Goal: Task Accomplishment & Management: Use online tool/utility

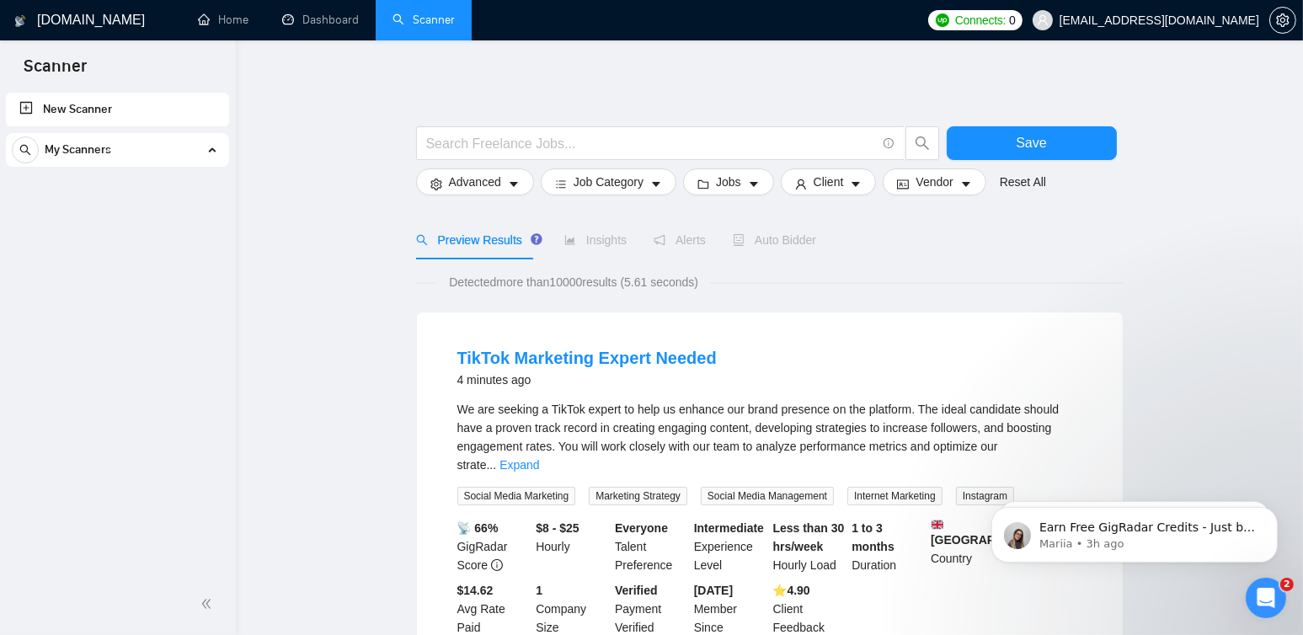
click at [83, 115] on link "New Scanner" at bounding box center [117, 110] width 196 height 34
click at [47, 106] on link "New Scanner" at bounding box center [117, 110] width 196 height 34
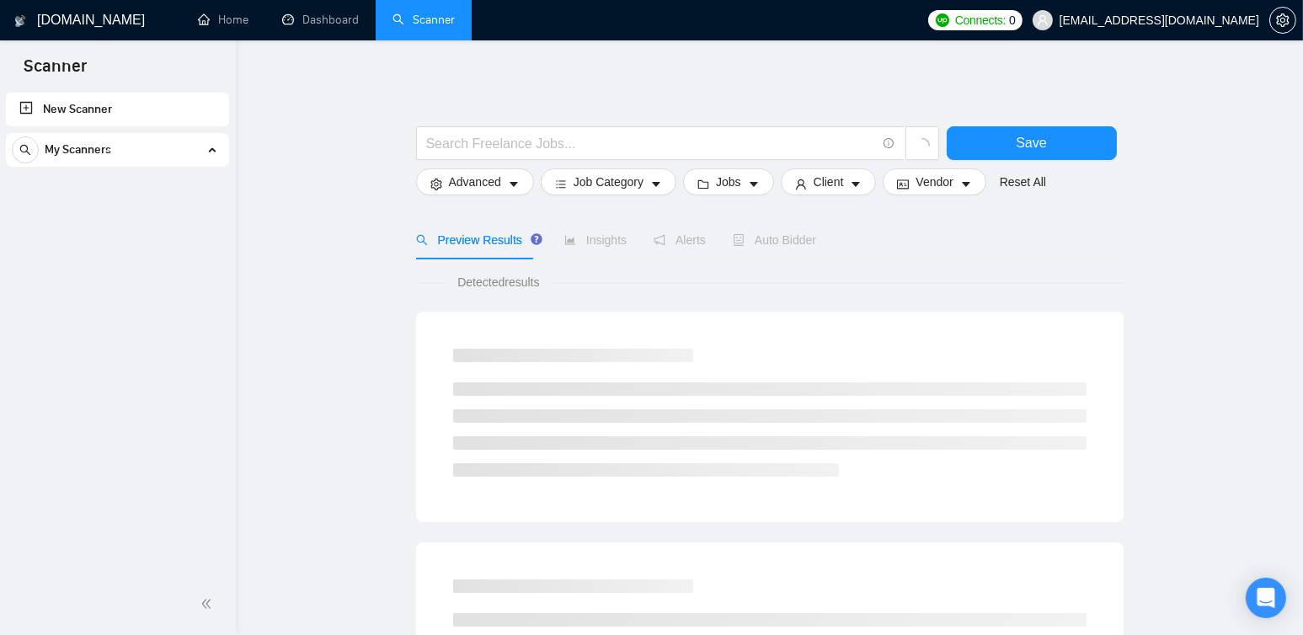
click at [51, 107] on link "New Scanner" at bounding box center [117, 110] width 196 height 34
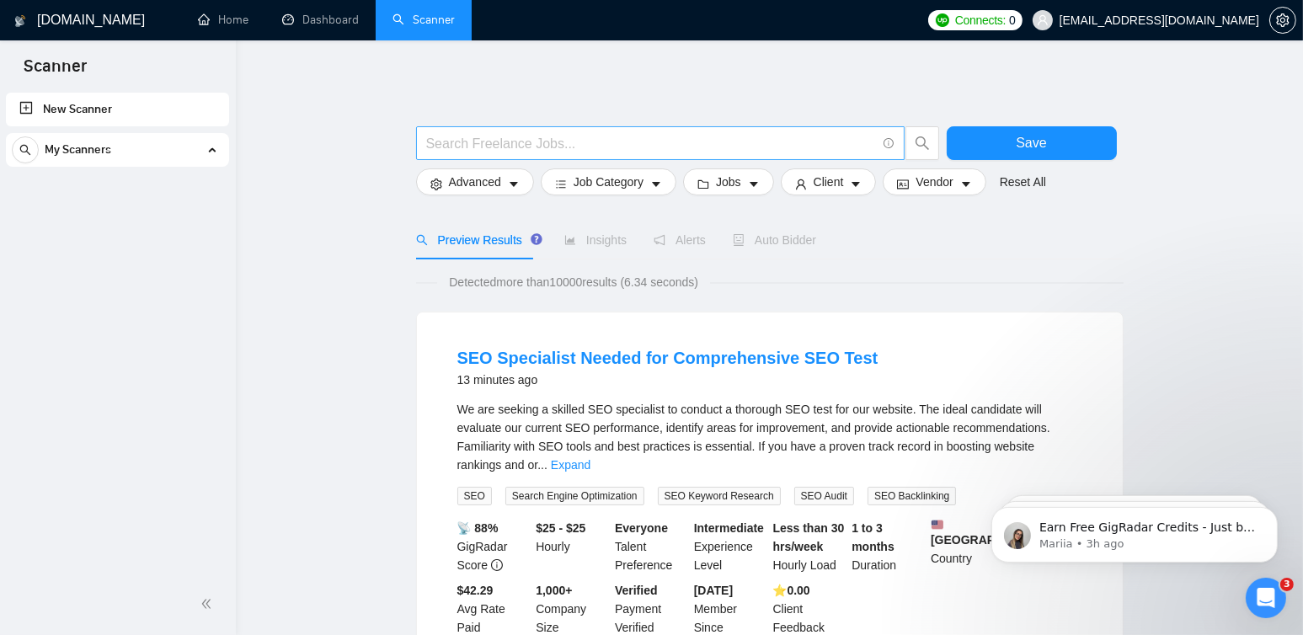
click at [518, 140] on input "text" at bounding box center [651, 143] width 450 height 21
paste input ""Appointment Setting" | "Cold Calling" | "Telemarketing" | "Telesales""
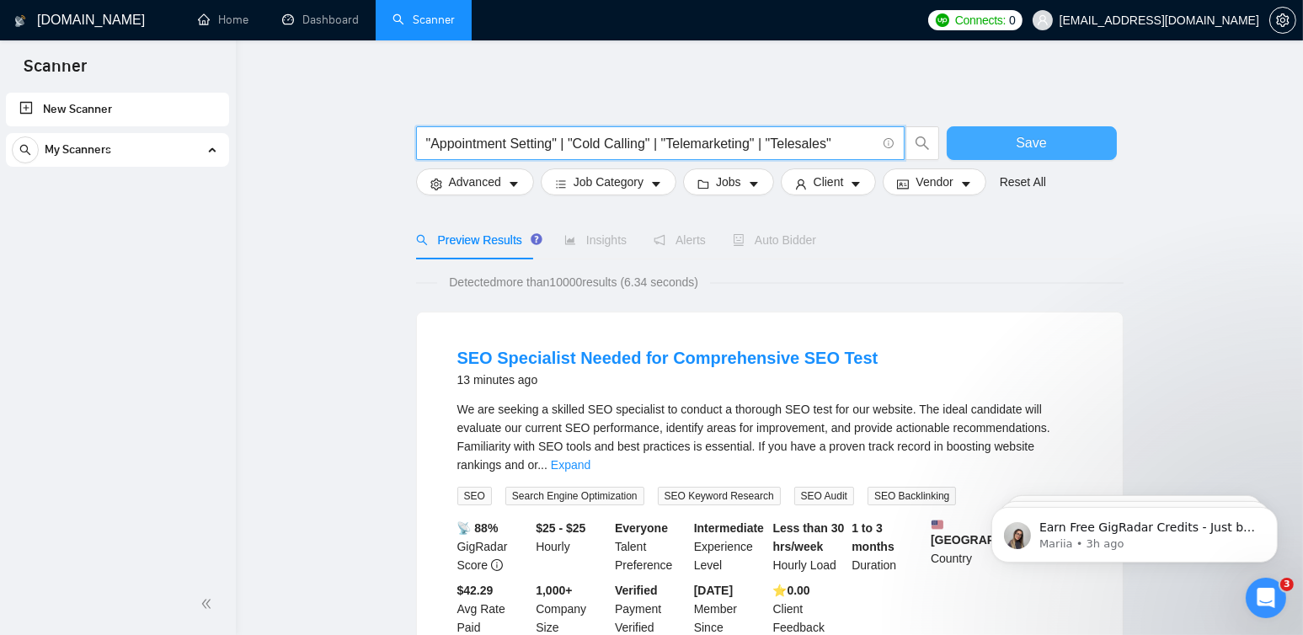
type input ""Appointment Setting" | "Cold Calling" | "Telemarketing" | "Telesales""
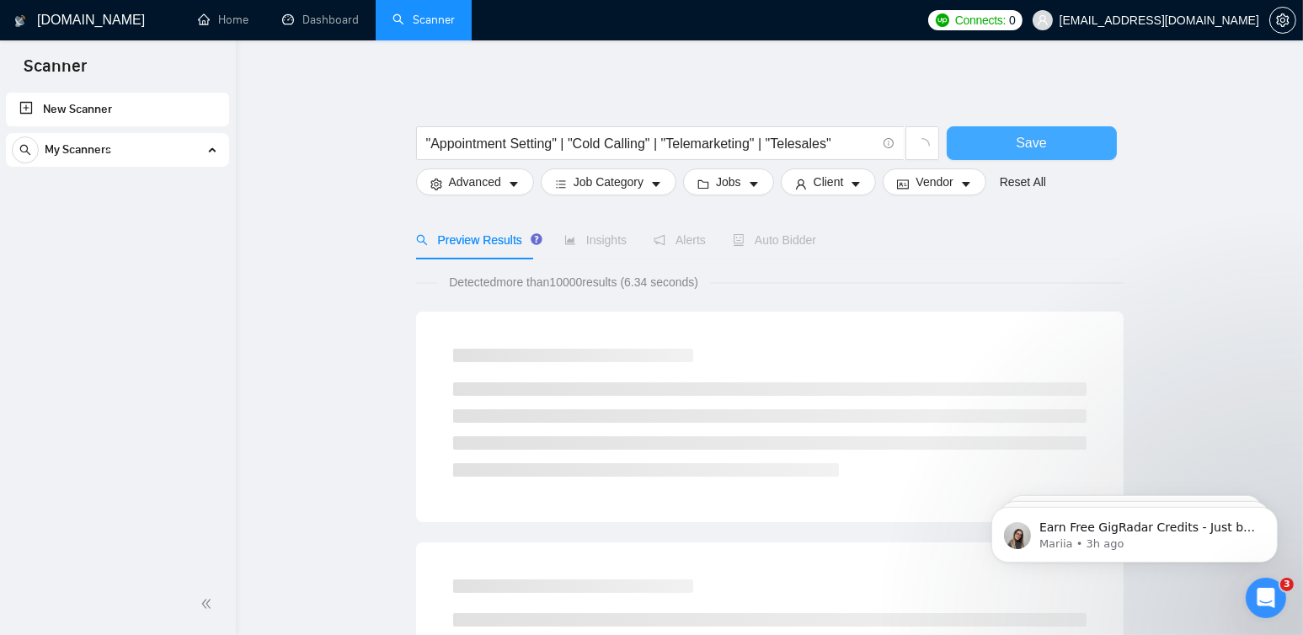
click at [1002, 136] on button "Save" at bounding box center [1032, 143] width 170 height 34
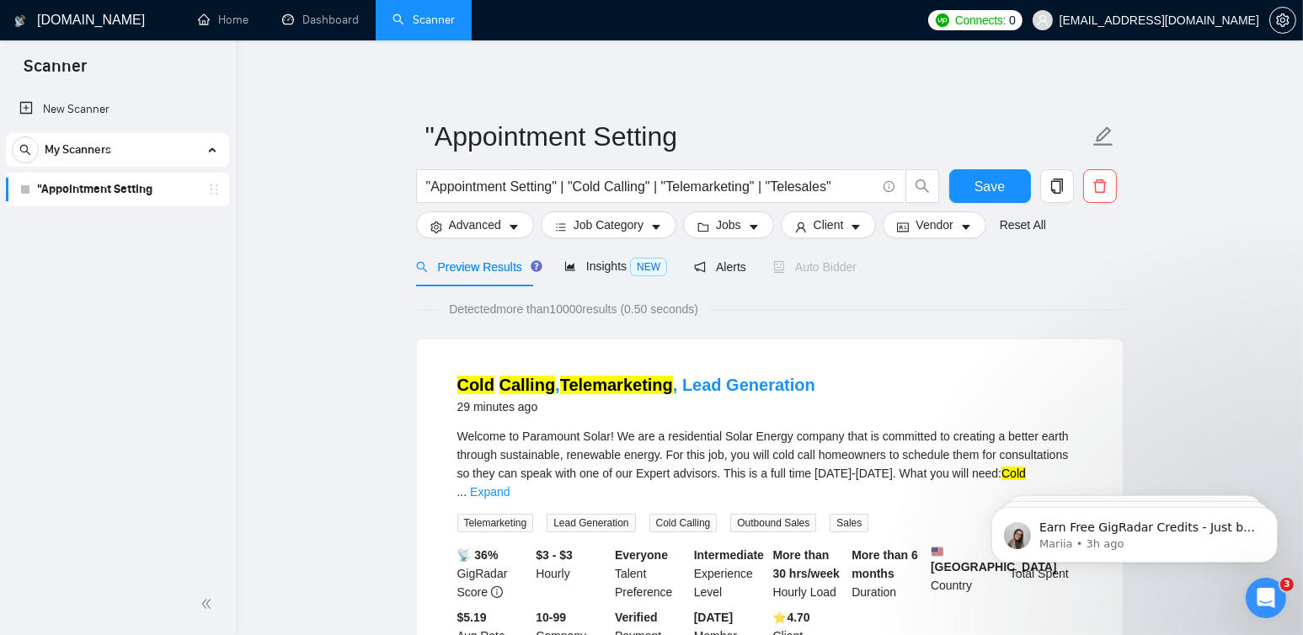
click at [79, 152] on span "My Scanners" at bounding box center [78, 150] width 67 height 34
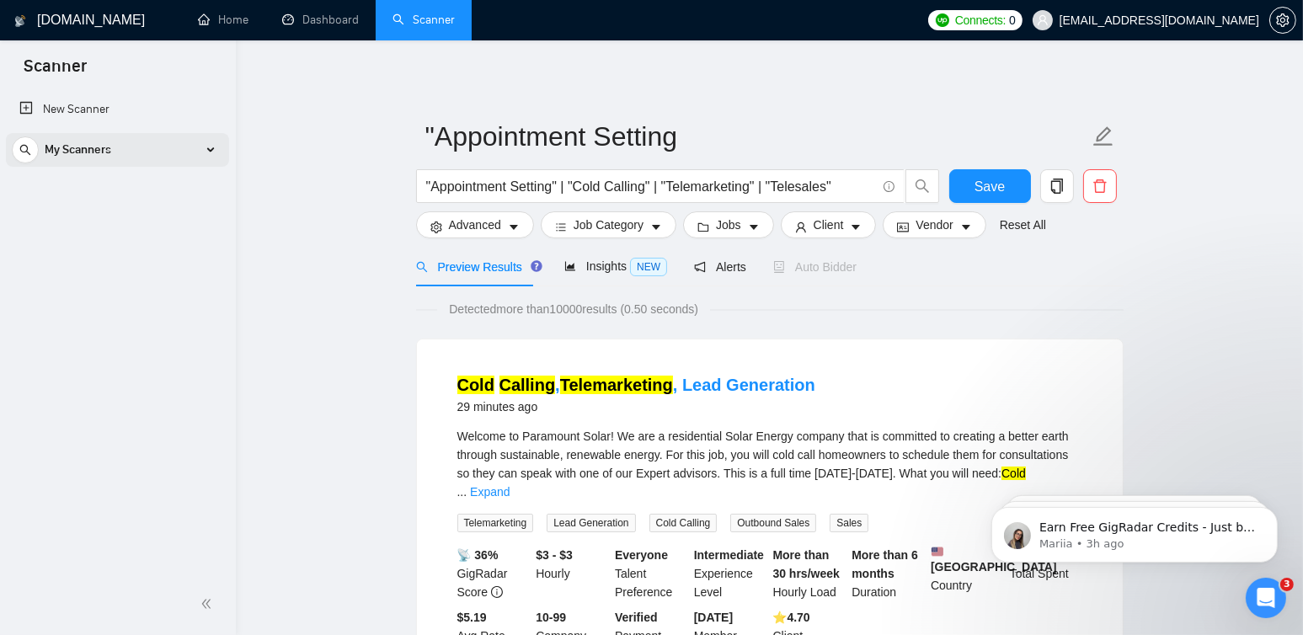
click at [79, 152] on span "My Scanners" at bounding box center [78, 150] width 67 height 34
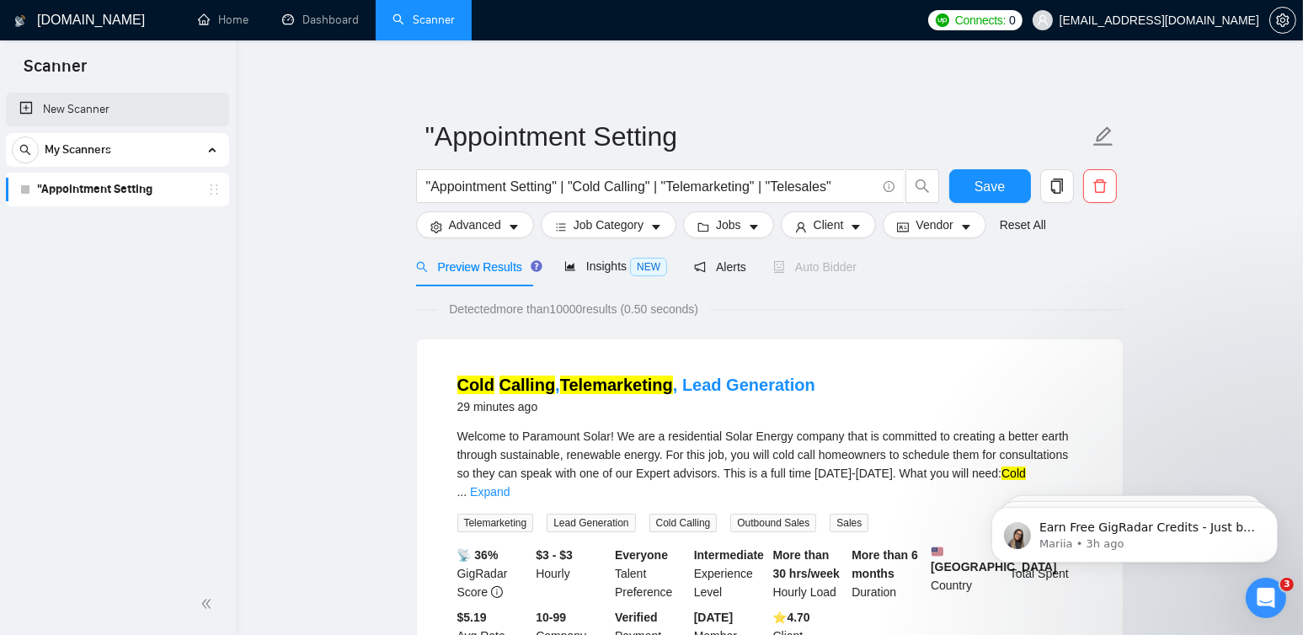
click at [67, 109] on link "New Scanner" at bounding box center [117, 110] width 196 height 34
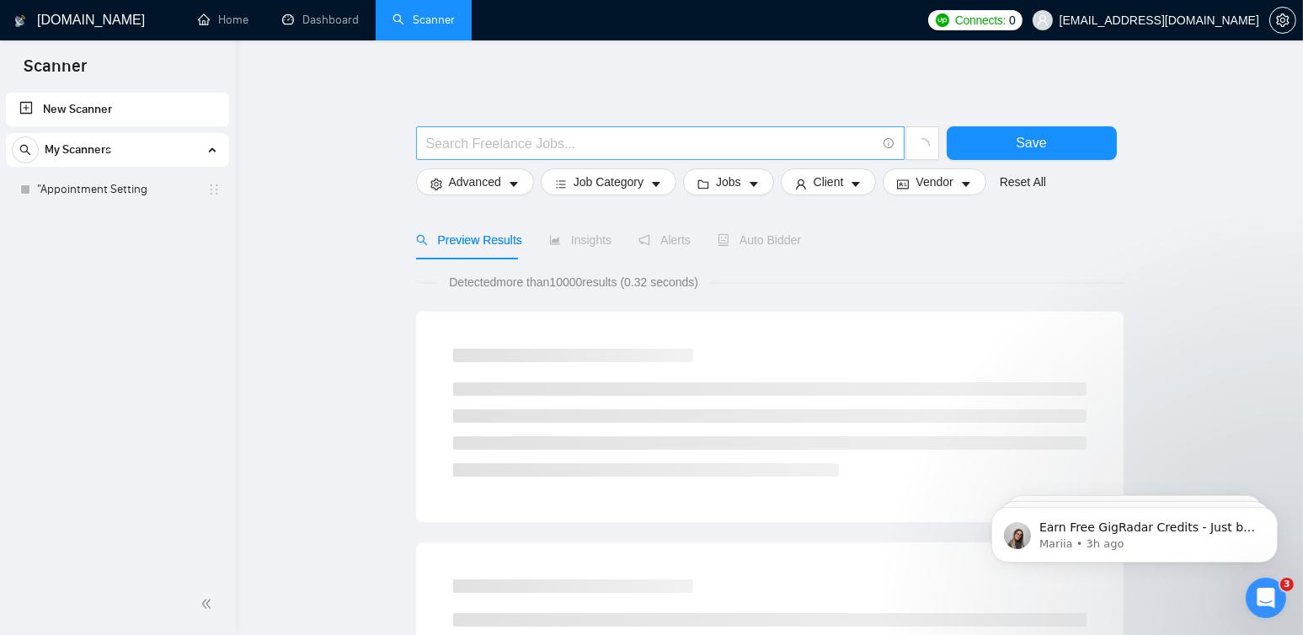
click at [570, 150] on input "text" at bounding box center [651, 143] width 450 height 21
paste input ""Customer Support" | "Customer Service""
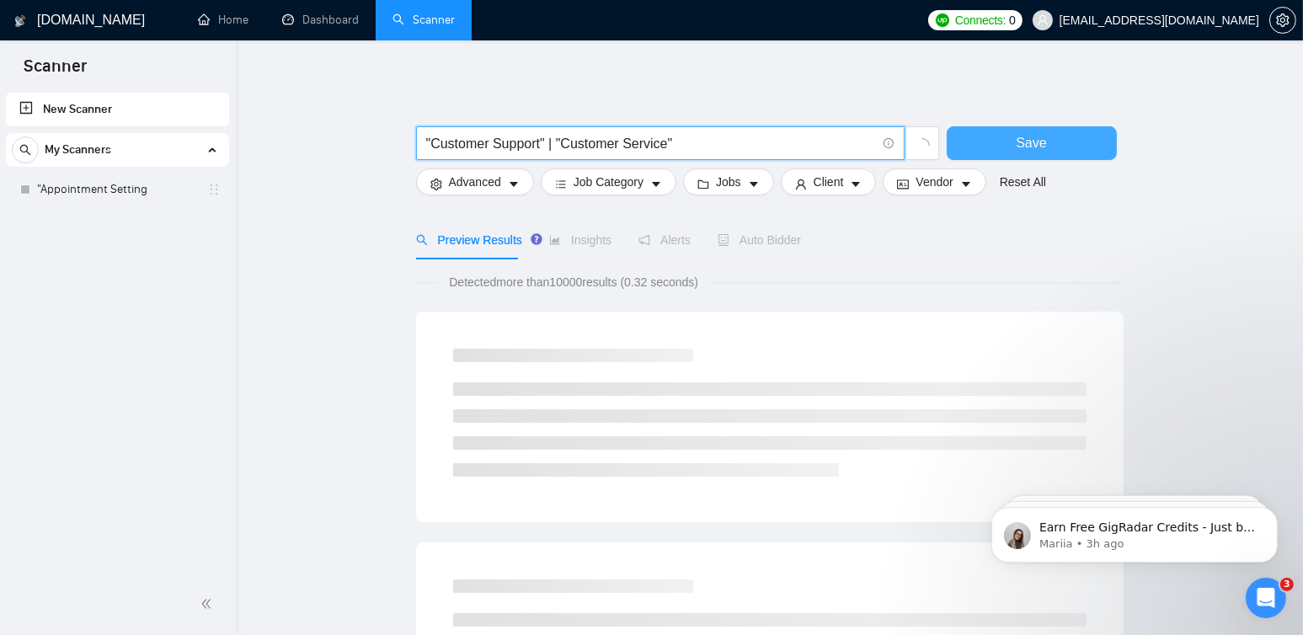
type input ""Customer Support" | "Customer Service""
click at [1035, 135] on span "Save" at bounding box center [1031, 142] width 30 height 21
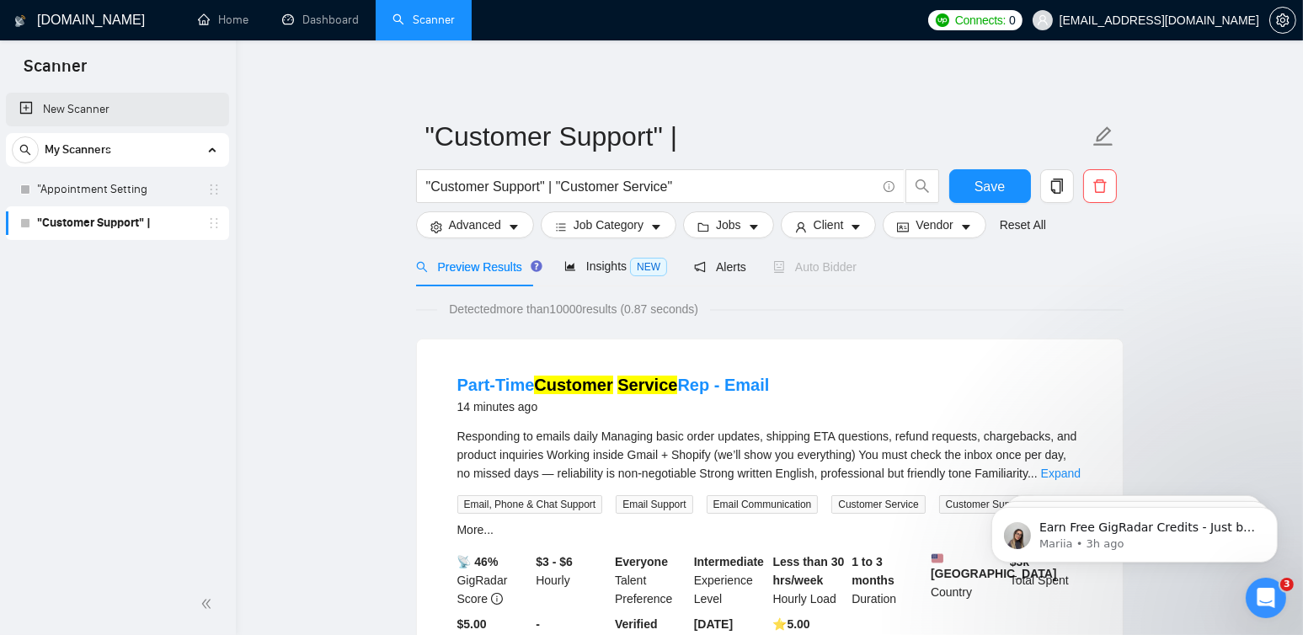
click at [56, 110] on link "New Scanner" at bounding box center [117, 110] width 196 height 34
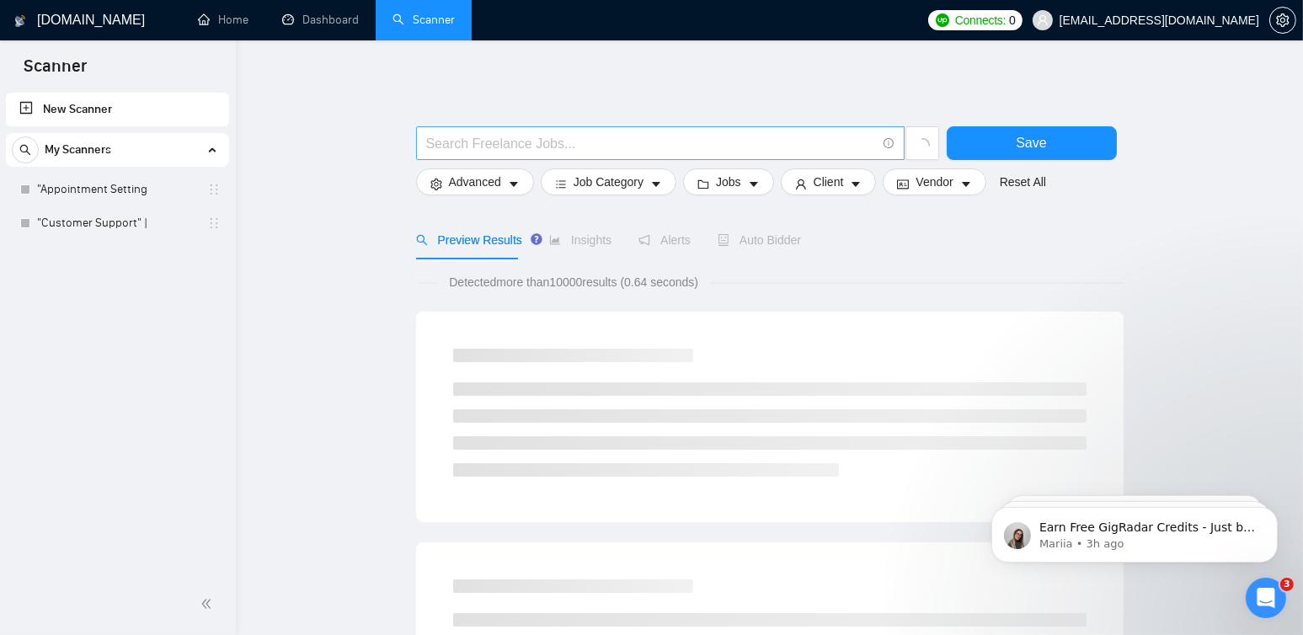
click at [640, 143] on input "text" at bounding box center [651, 143] width 450 height 21
paste input "ALERTS! $15 and Up Telemarketing"
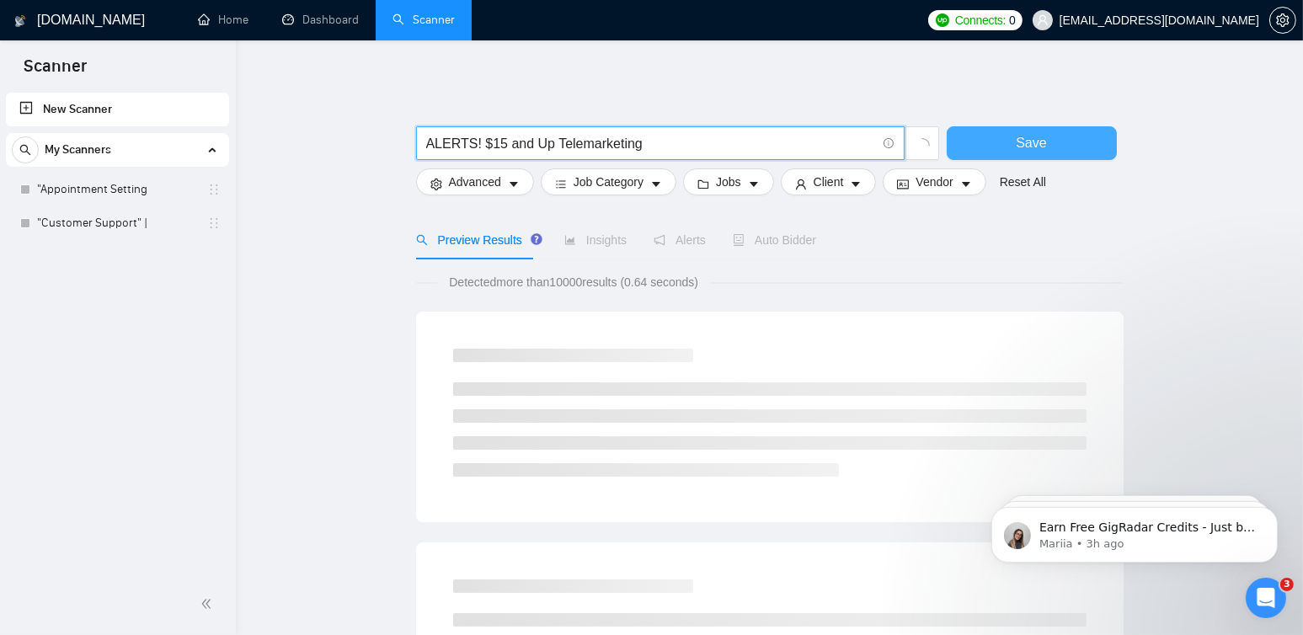
type input "ALERTS! $15 and Up Telemarketing"
click at [1055, 146] on button "Save" at bounding box center [1032, 143] width 170 height 34
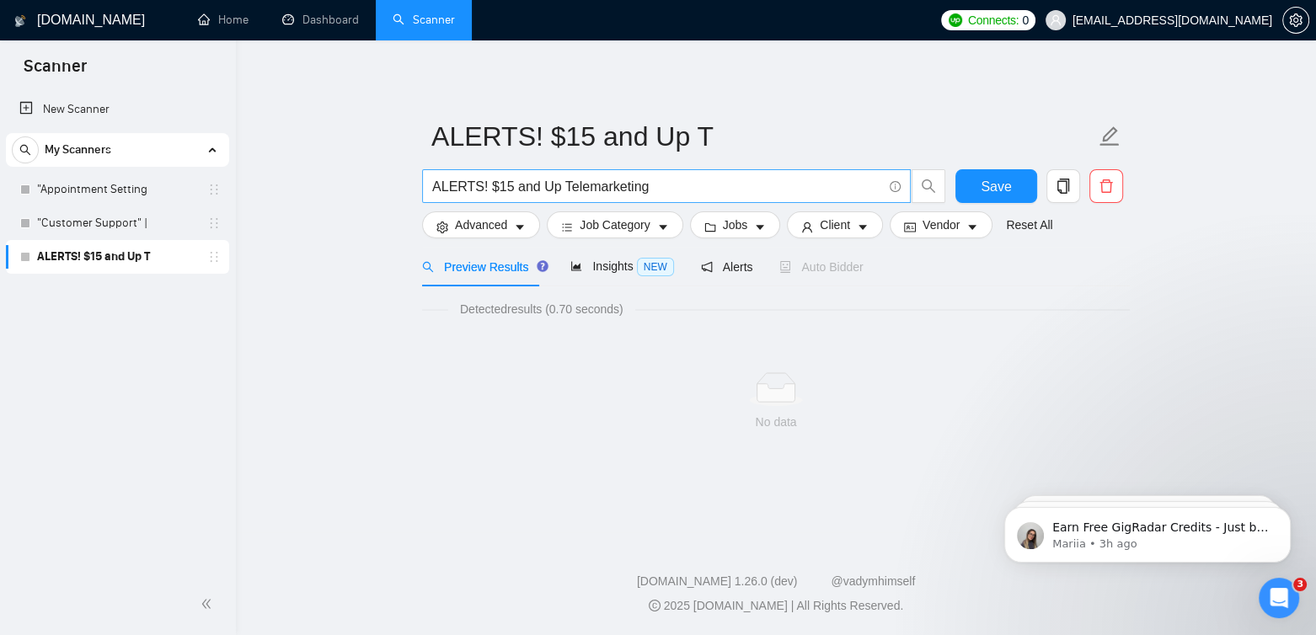
click at [707, 187] on input "ALERTS! $15 and Up Telemarketing" at bounding box center [657, 186] width 450 height 21
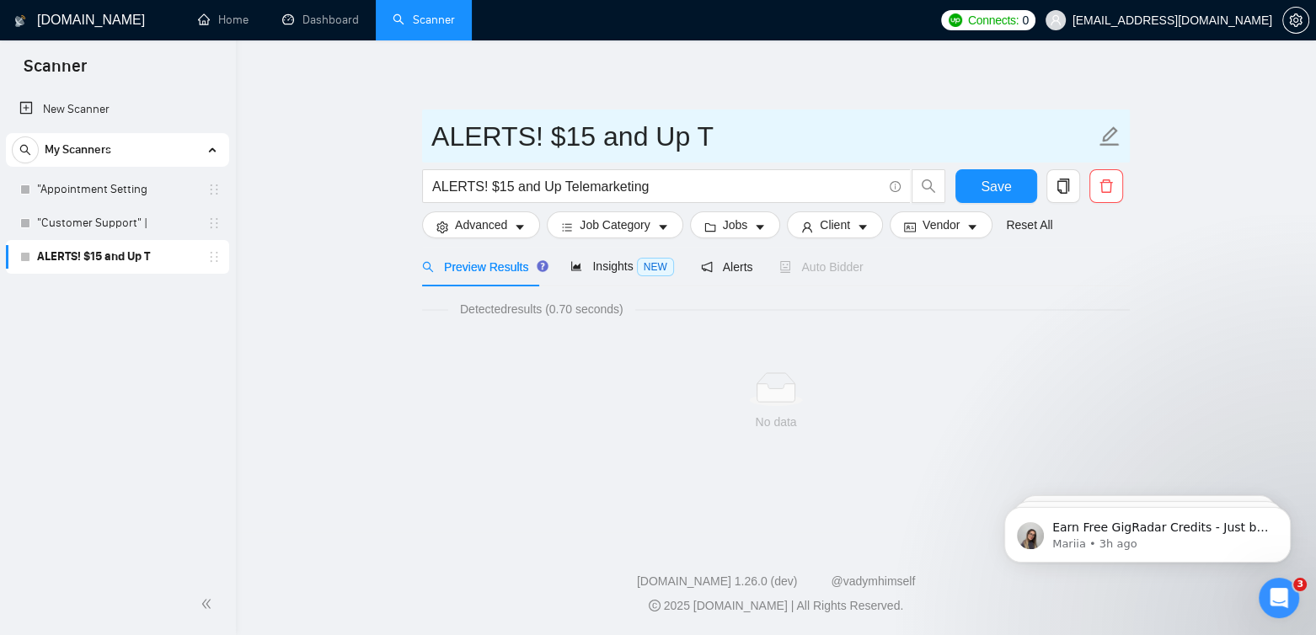
click at [1103, 140] on icon "edit" at bounding box center [1109, 135] width 19 height 19
click at [1113, 131] on icon "edit" at bounding box center [1109, 137] width 22 height 22
click at [802, 136] on input "ALERTS! $15 and Up T" at bounding box center [763, 136] width 664 height 42
paste input "ALERTS! $15 and Up Telemarketing"
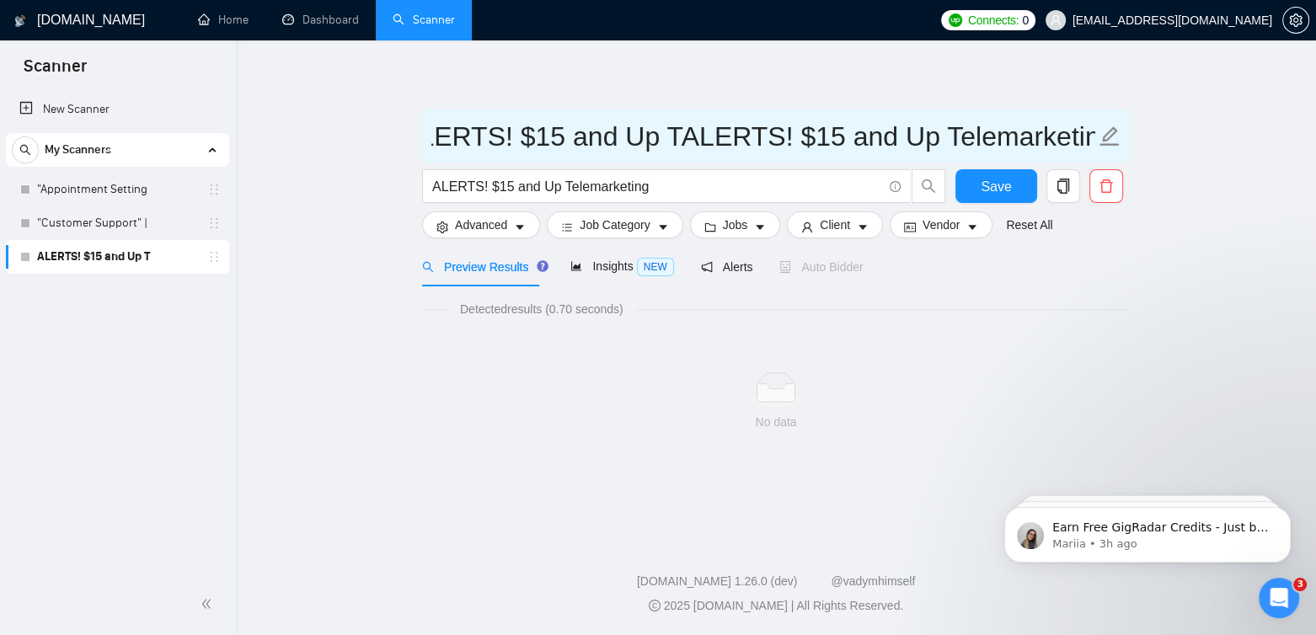
paste input "text"
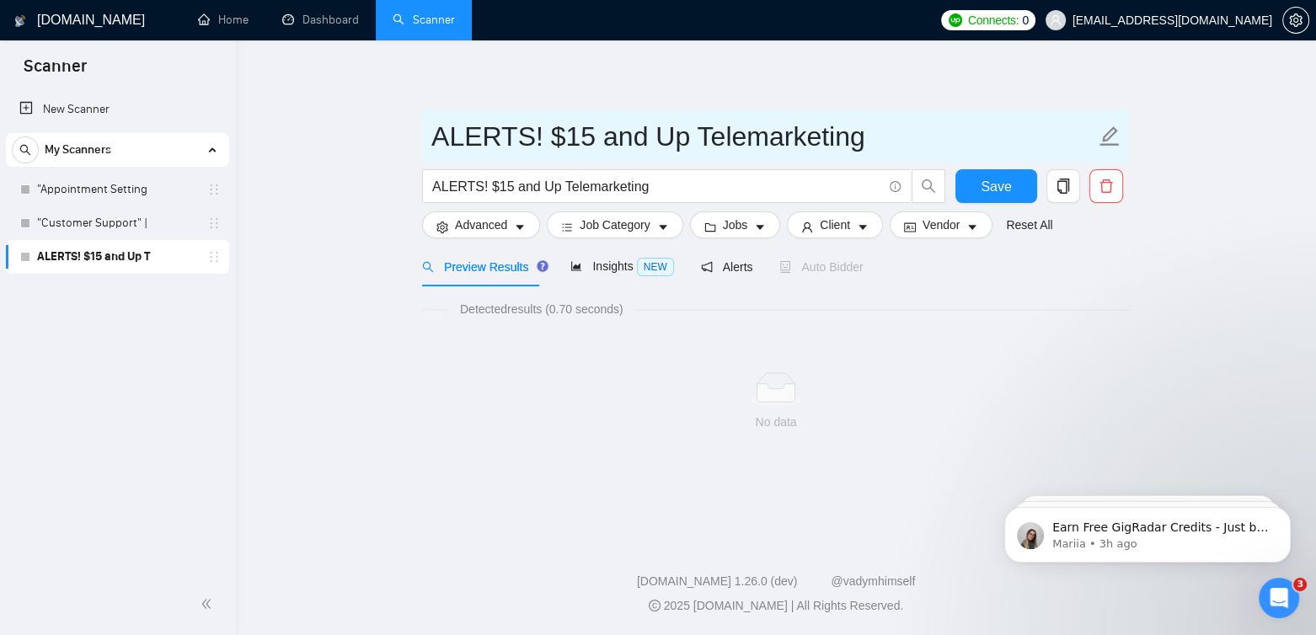
scroll to position [0, 0]
type input "ALERTS! $15 and Up Telemarketing"
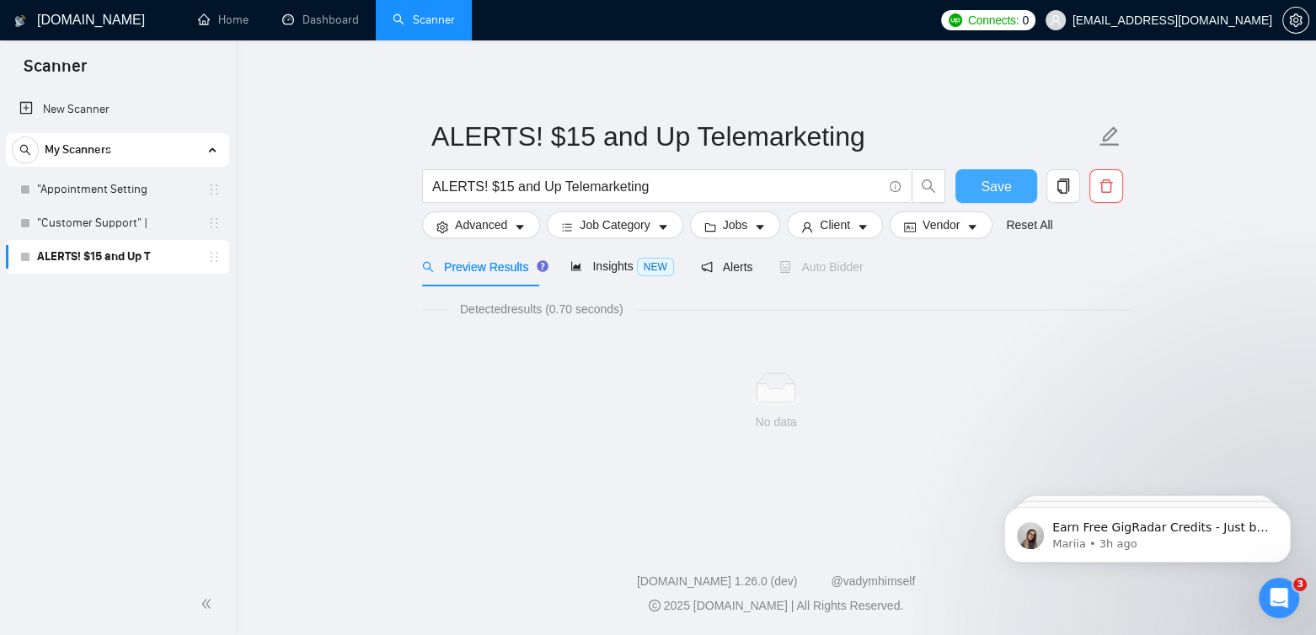
click at [991, 189] on span "Save" at bounding box center [996, 186] width 30 height 21
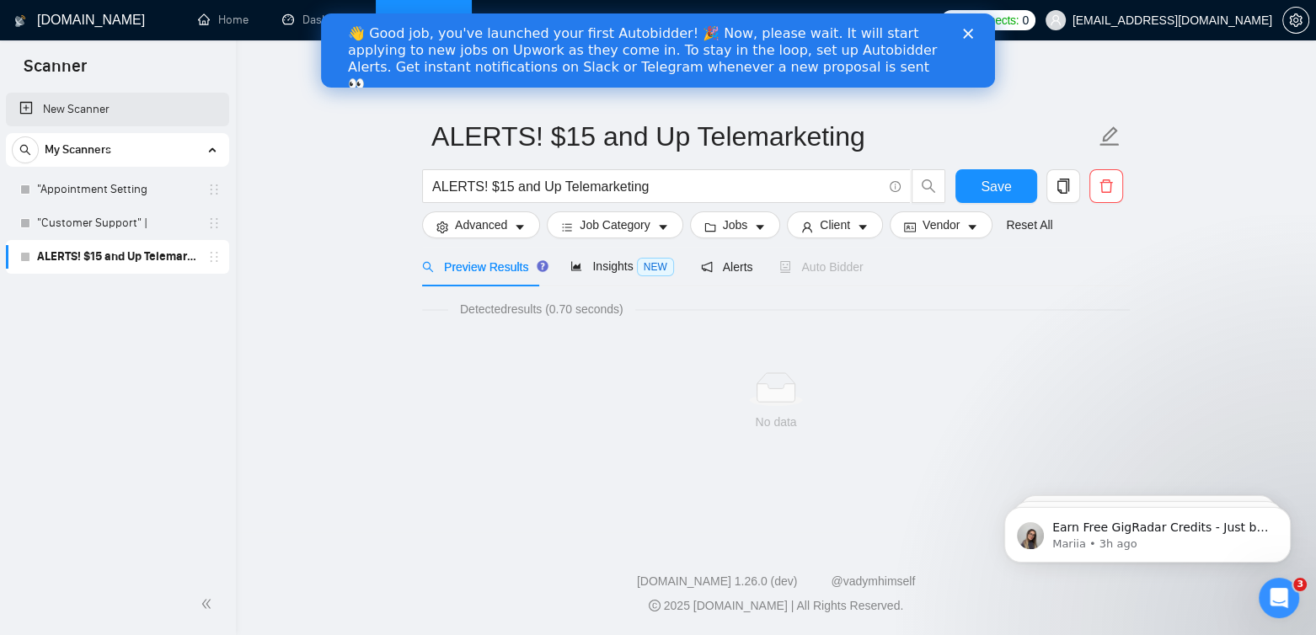
drag, startPoint x: 60, startPoint y: 110, endPoint x: 219, endPoint y: 115, distance: 159.3
click at [60, 110] on link "New Scanner" at bounding box center [117, 110] width 196 height 34
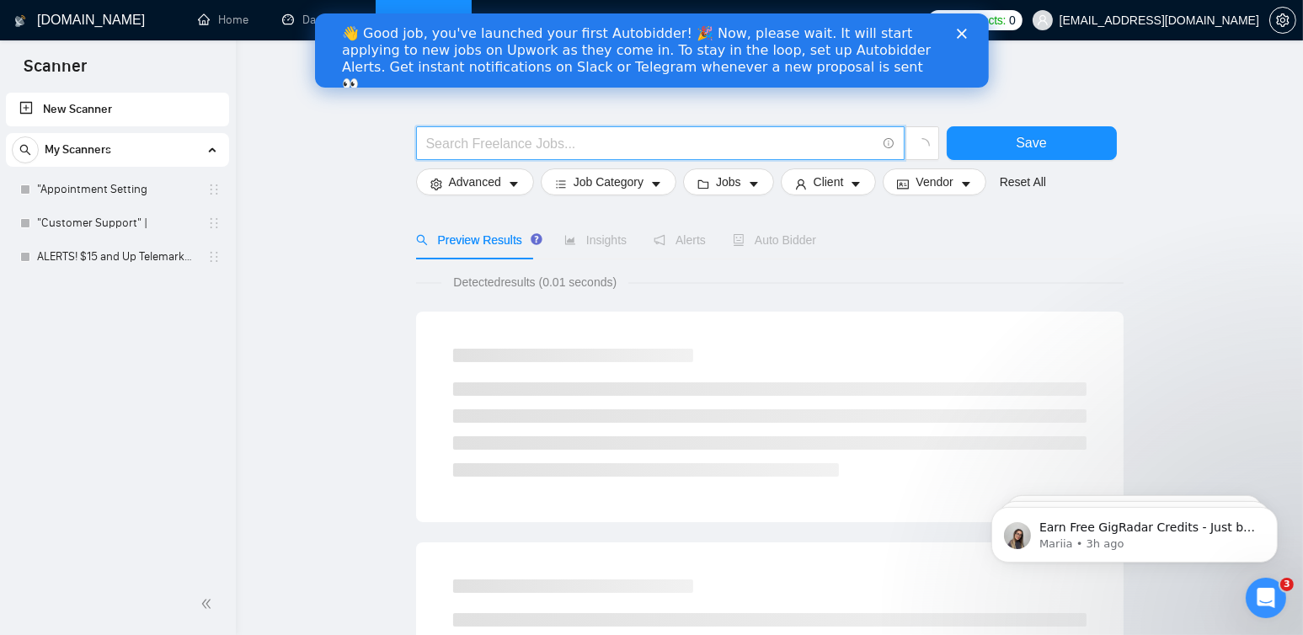
click at [548, 141] on input "text" at bounding box center [651, 143] width 450 height 21
paste input "AUTOBIDDER! For Telemarketing in the [GEOGRAPHIC_DATA]"
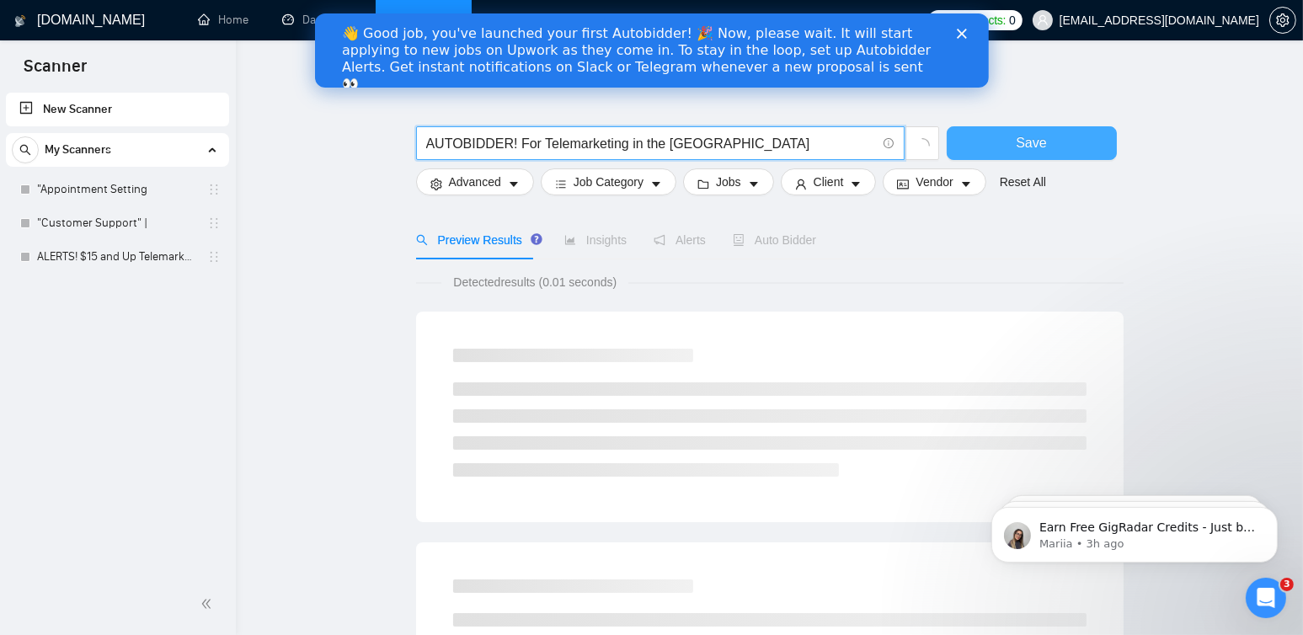
type input "AUTOBIDDER! For Telemarketing in the [GEOGRAPHIC_DATA]"
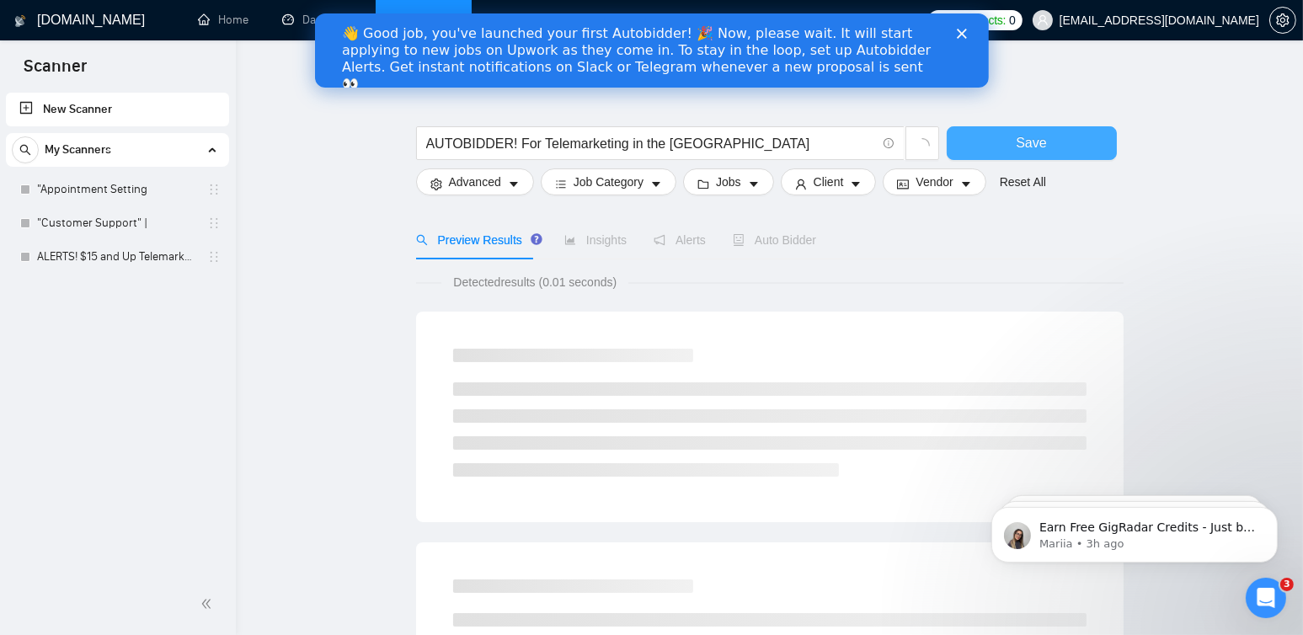
click at [1042, 143] on span "Save" at bounding box center [1031, 142] width 30 height 21
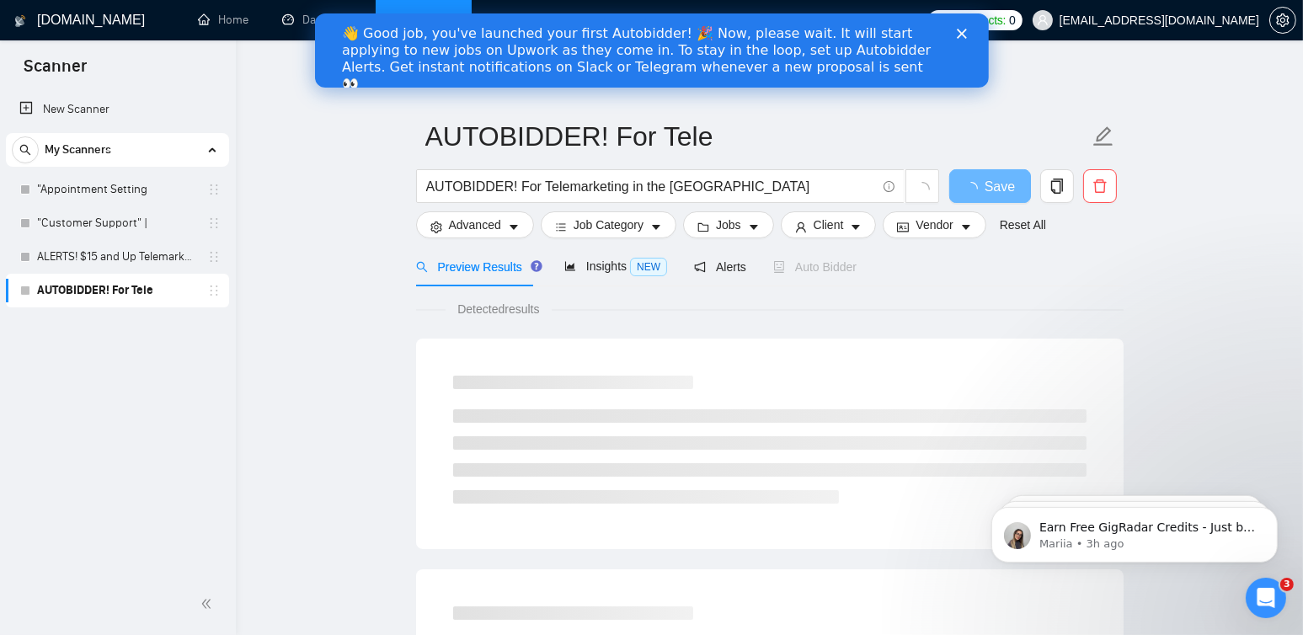
drag, startPoint x: 83, startPoint y: 99, endPoint x: 139, endPoint y: 126, distance: 62.9
click at [83, 99] on link "New Scanner" at bounding box center [117, 110] width 196 height 34
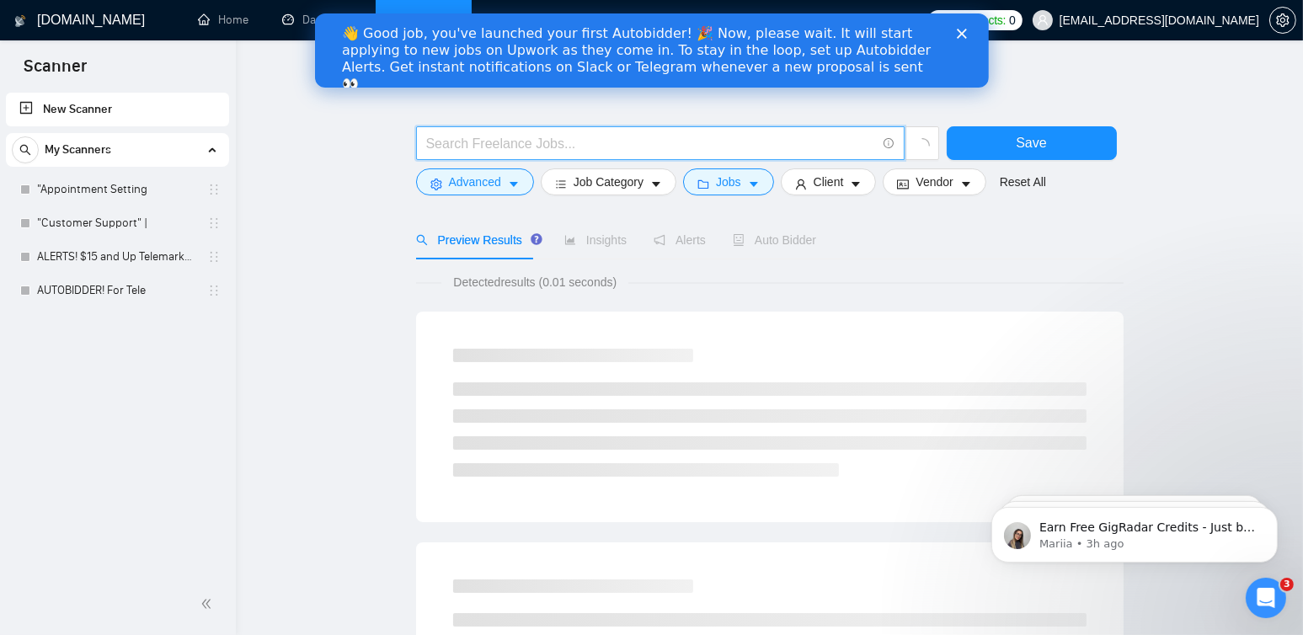
click at [507, 139] on input "text" at bounding box center [651, 143] width 450 height 21
paste input ""Data Entry""
type input ""Data Entry""
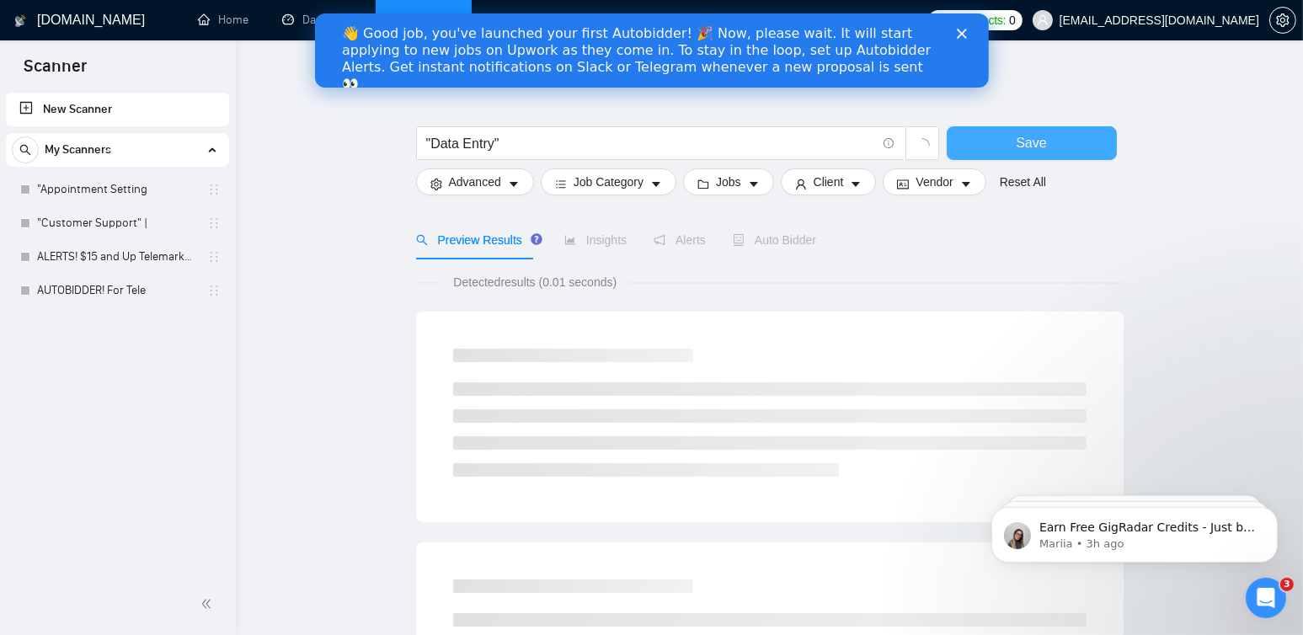
drag, startPoint x: 1026, startPoint y: 150, endPoint x: 1098, endPoint y: 155, distance: 72.6
click at [1026, 150] on span "Save" at bounding box center [1031, 142] width 30 height 21
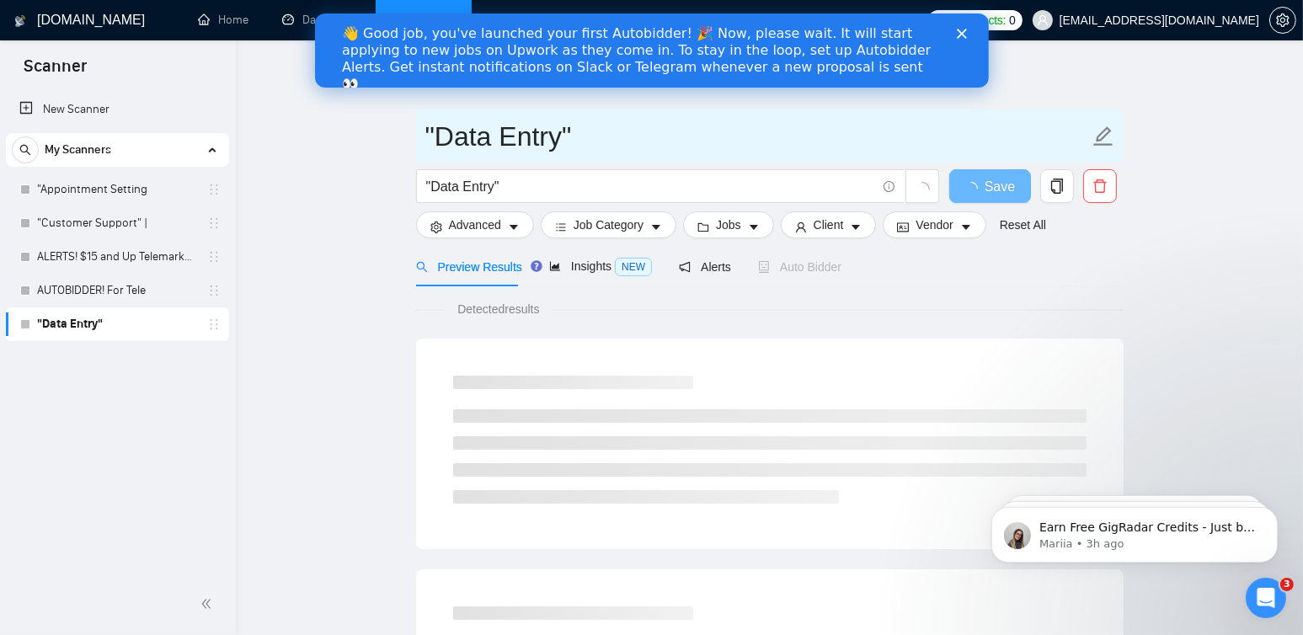
drag, startPoint x: 527, startPoint y: 136, endPoint x: 345, endPoint y: 136, distance: 182.8
paste input "ALERTS! Data Entry"
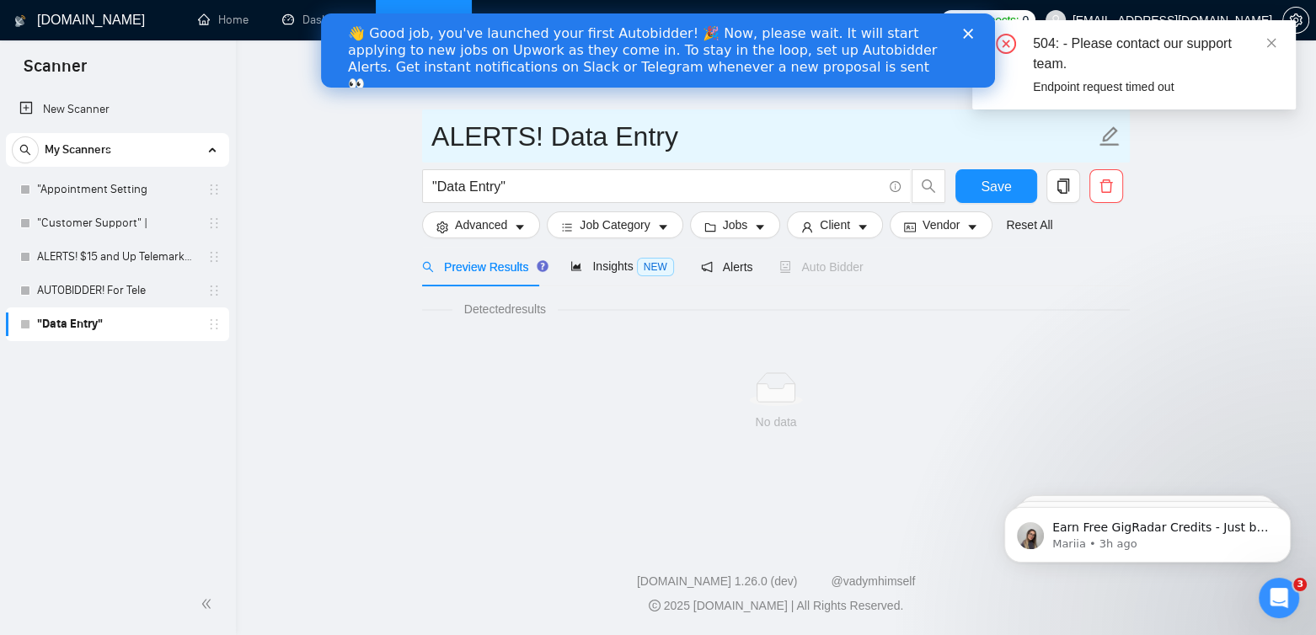
type input "ALERTS! Data Entry"
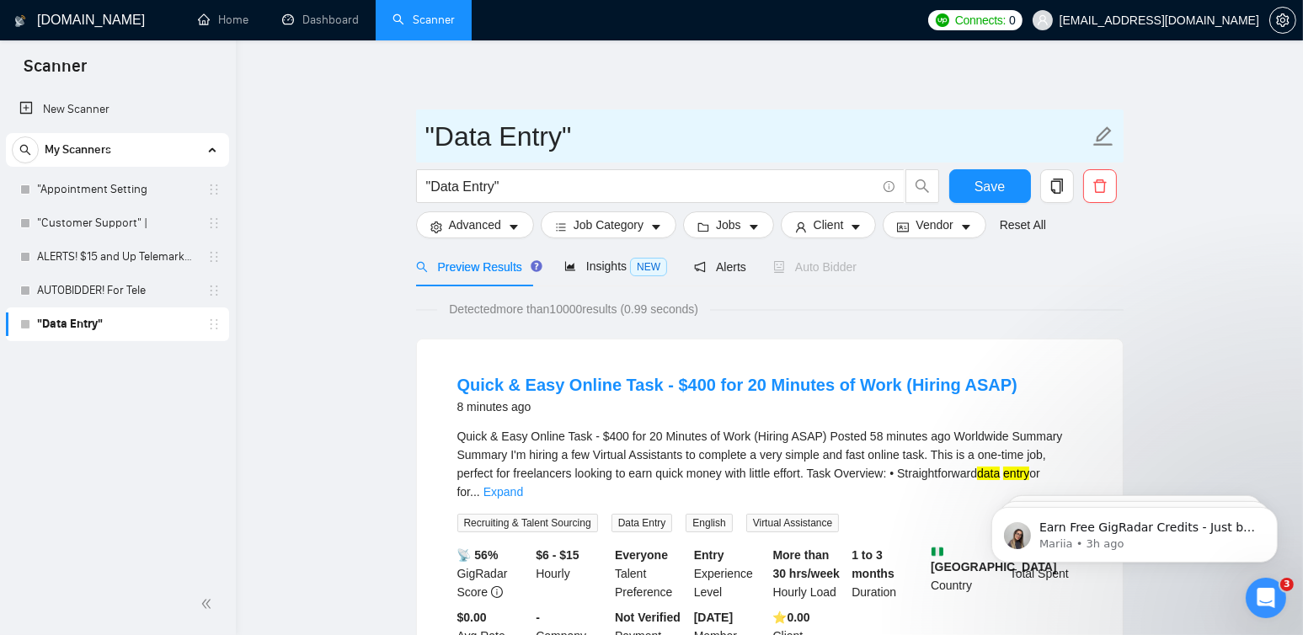
click at [1108, 136] on icon "edit" at bounding box center [1104, 137] width 22 height 22
click at [1101, 135] on icon "edit" at bounding box center [1104, 137] width 22 height 22
drag, startPoint x: 617, startPoint y: 142, endPoint x: 350, endPoint y: 140, distance: 267.9
paste input "ALERTS! Data Entry"
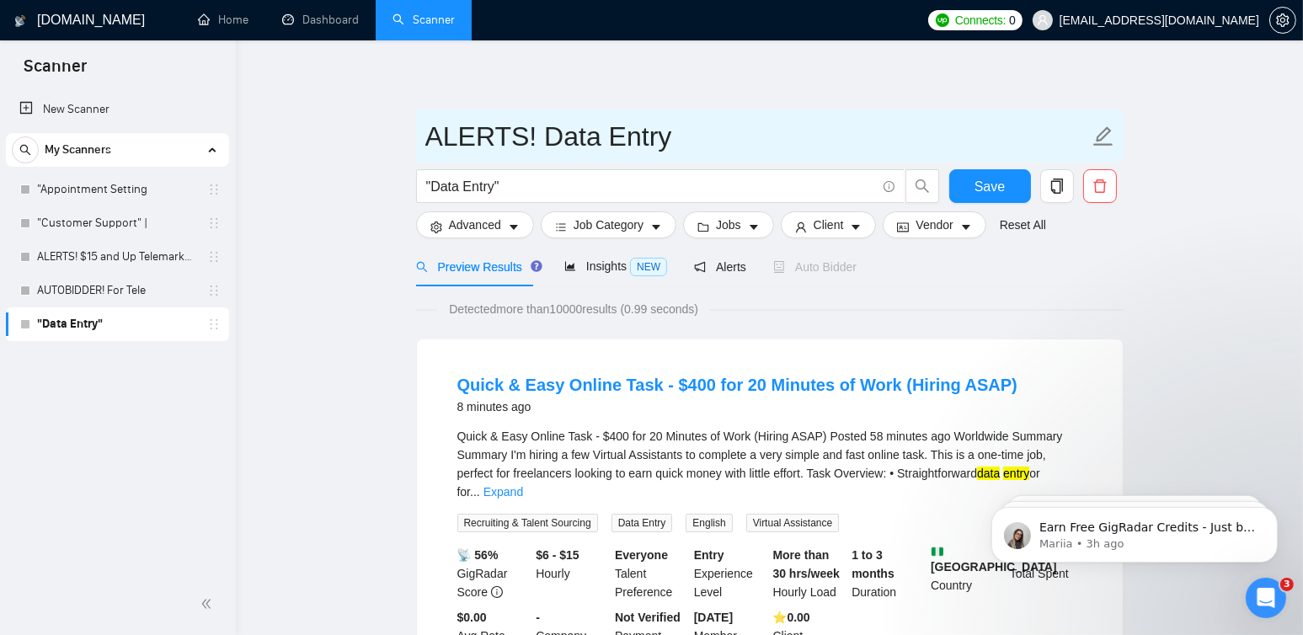
type input "ALERTS! Data Entry"
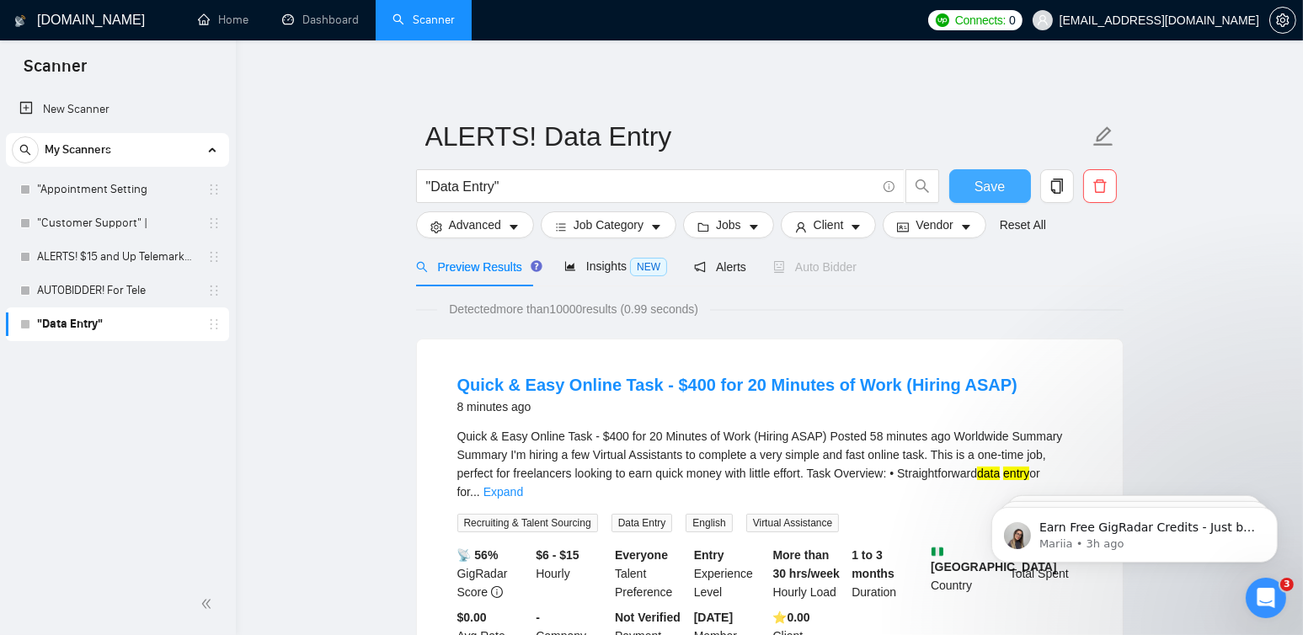
click at [1004, 181] on button "Save" at bounding box center [990, 186] width 82 height 34
click at [55, 115] on link "New Scanner" at bounding box center [117, 110] width 196 height 34
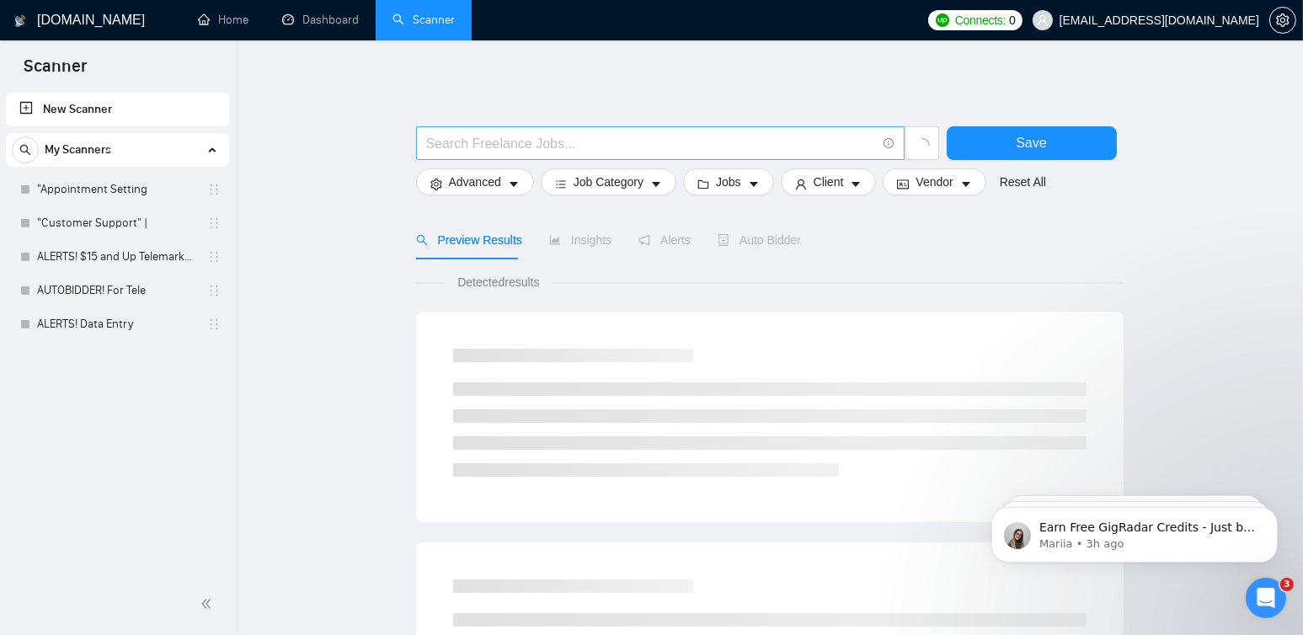
drag, startPoint x: 609, startPoint y: 150, endPoint x: 797, endPoint y: 134, distance: 188.5
click at [609, 150] on input "text" at bounding box center [651, 143] width 450 height 21
paste input ""Appointment Setting" | "Cold Calling" | "Telemarketing" | "Telesales""
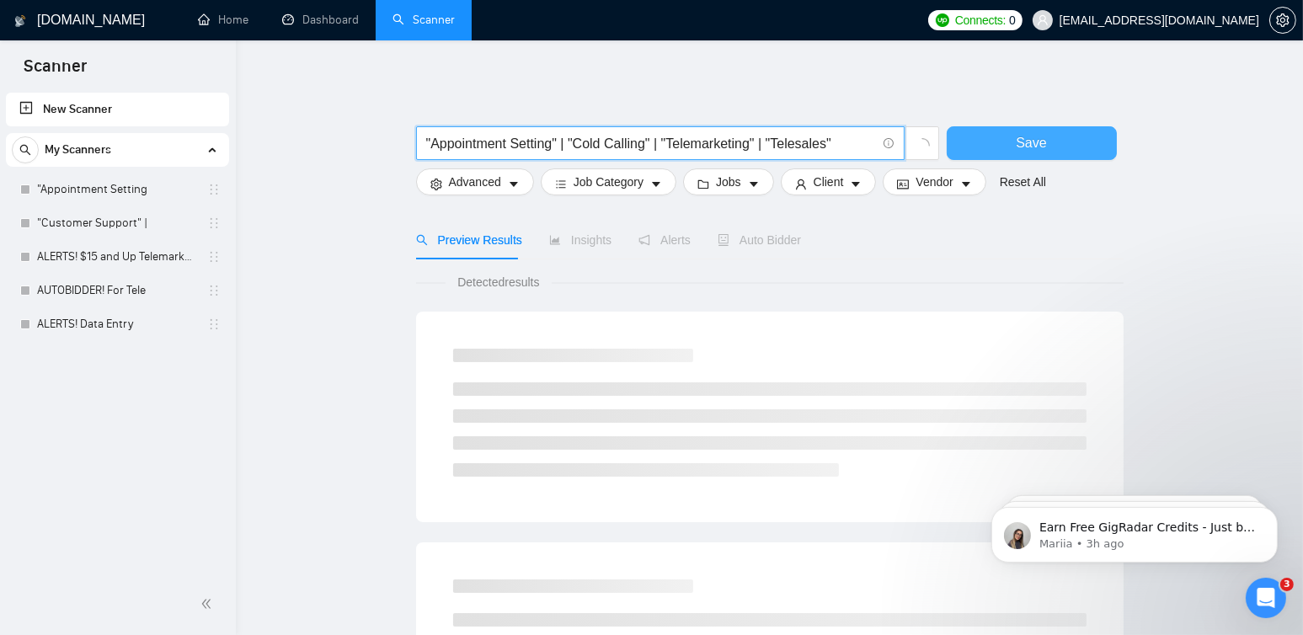
type input ""Appointment Setting" | "Cold Calling" | "Telemarketing" | "Telesales""
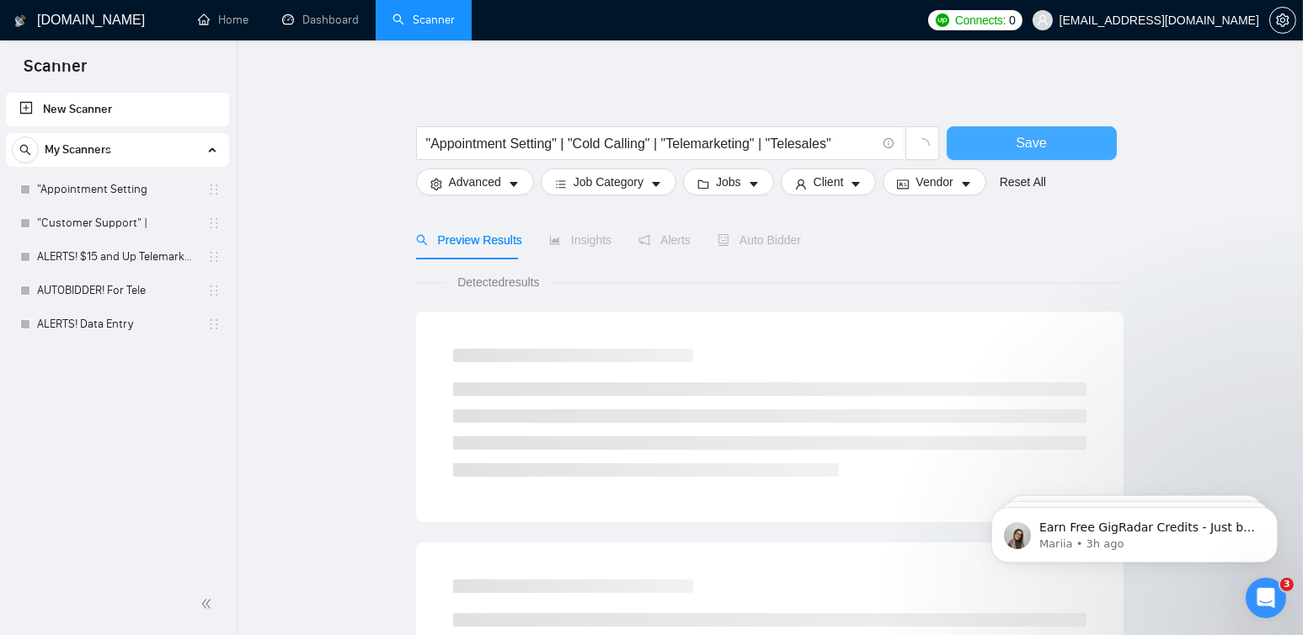
click at [1047, 138] on button "Save" at bounding box center [1032, 143] width 170 height 34
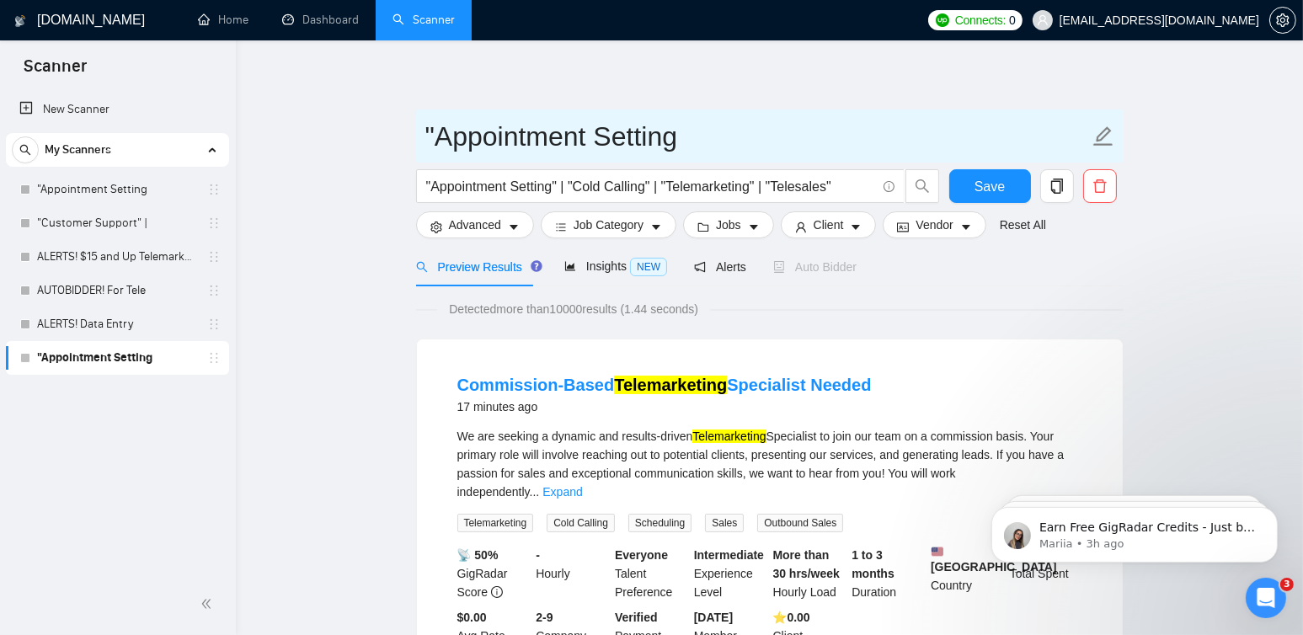
click at [1106, 132] on icon "edit" at bounding box center [1104, 137] width 22 height 22
drag, startPoint x: 729, startPoint y: 136, endPoint x: 288, endPoint y: 136, distance: 440.6
paste input "US $12-$15 / HR - Telemarke"
type input "US $12-$15 / HR - Telemarketing"
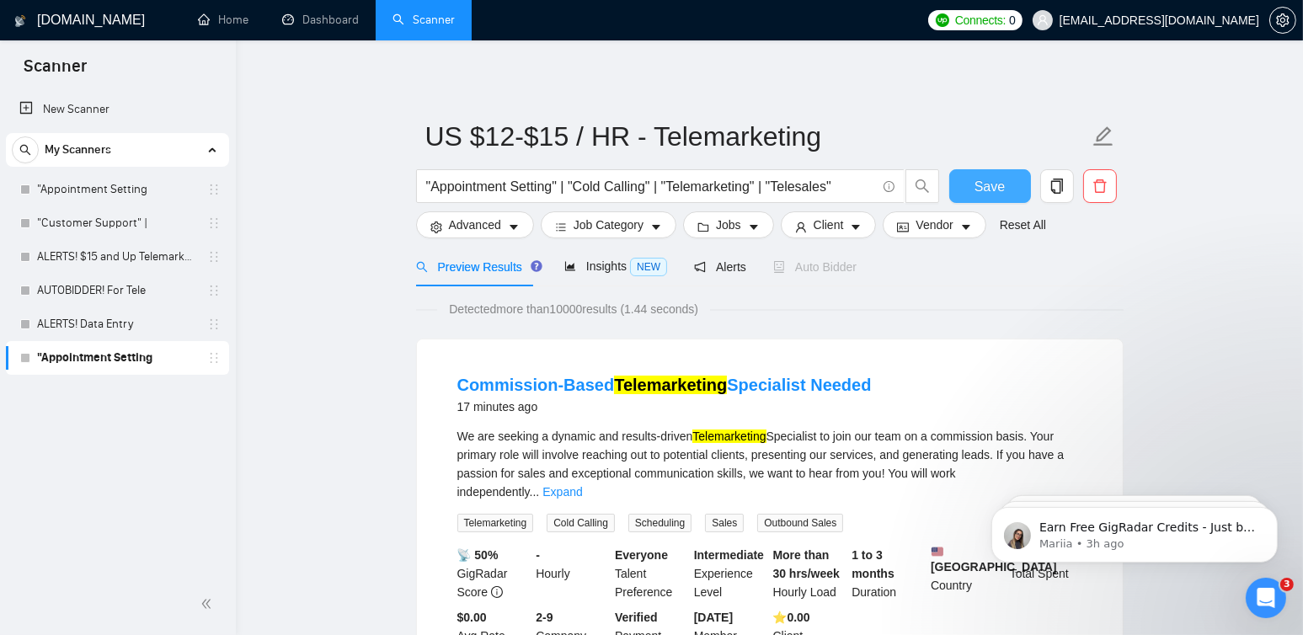
click at [979, 186] on span "Save" at bounding box center [990, 186] width 30 height 21
drag, startPoint x: 92, startPoint y: 113, endPoint x: 341, endPoint y: 140, distance: 250.8
click at [92, 113] on link "New Scanner" at bounding box center [117, 110] width 196 height 34
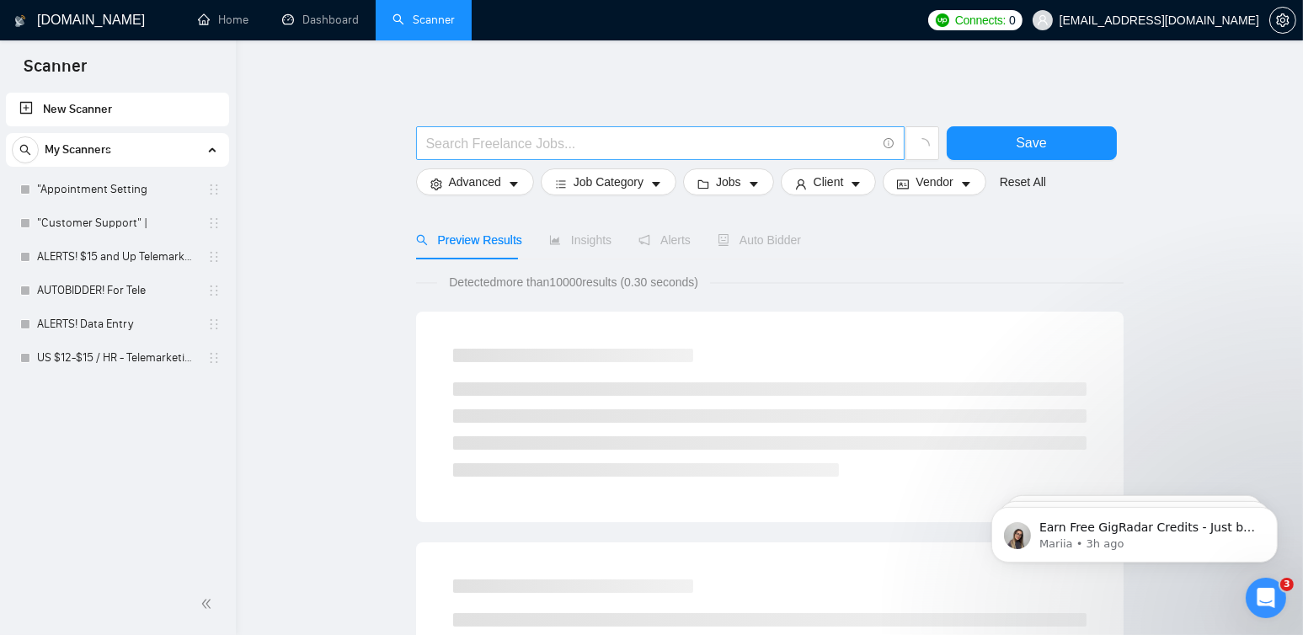
click at [518, 146] on input "text" at bounding box center [651, 143] width 450 height 21
paste input ""Appointment Setting" | "Cold Calling" | "Telemarketing" | "Telesales""
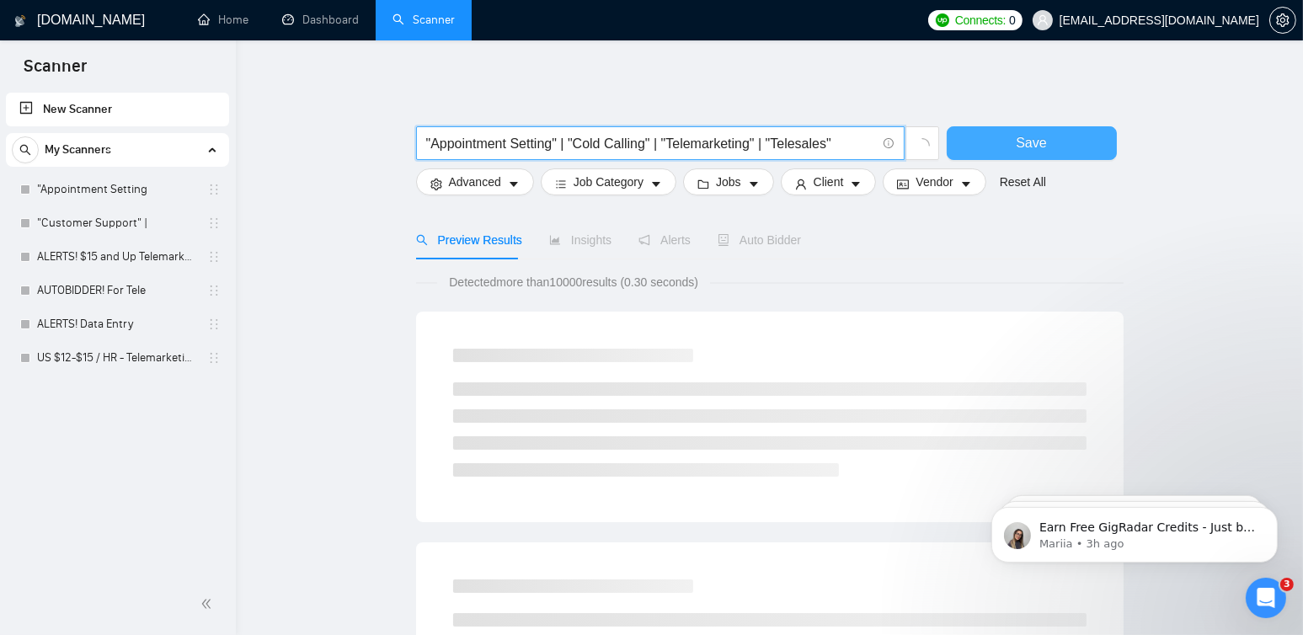
type input ""Appointment Setting" | "Cold Calling" | "Telemarketing" | "Telesales""
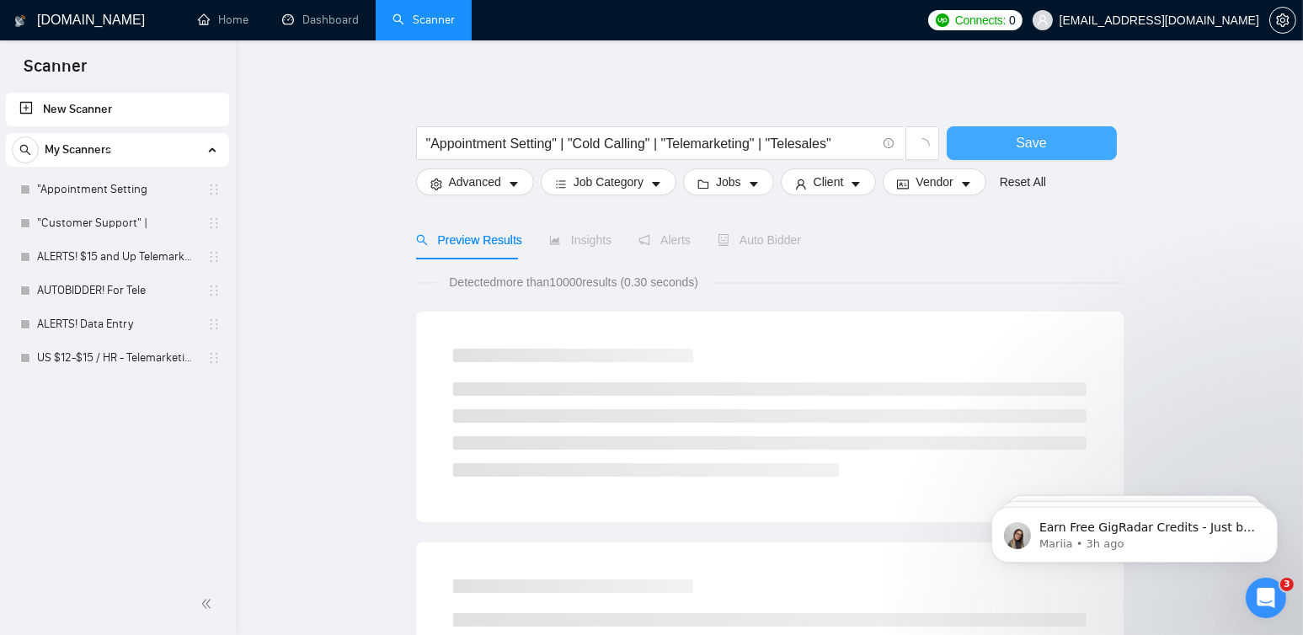
click at [992, 147] on button "Save" at bounding box center [1032, 143] width 170 height 34
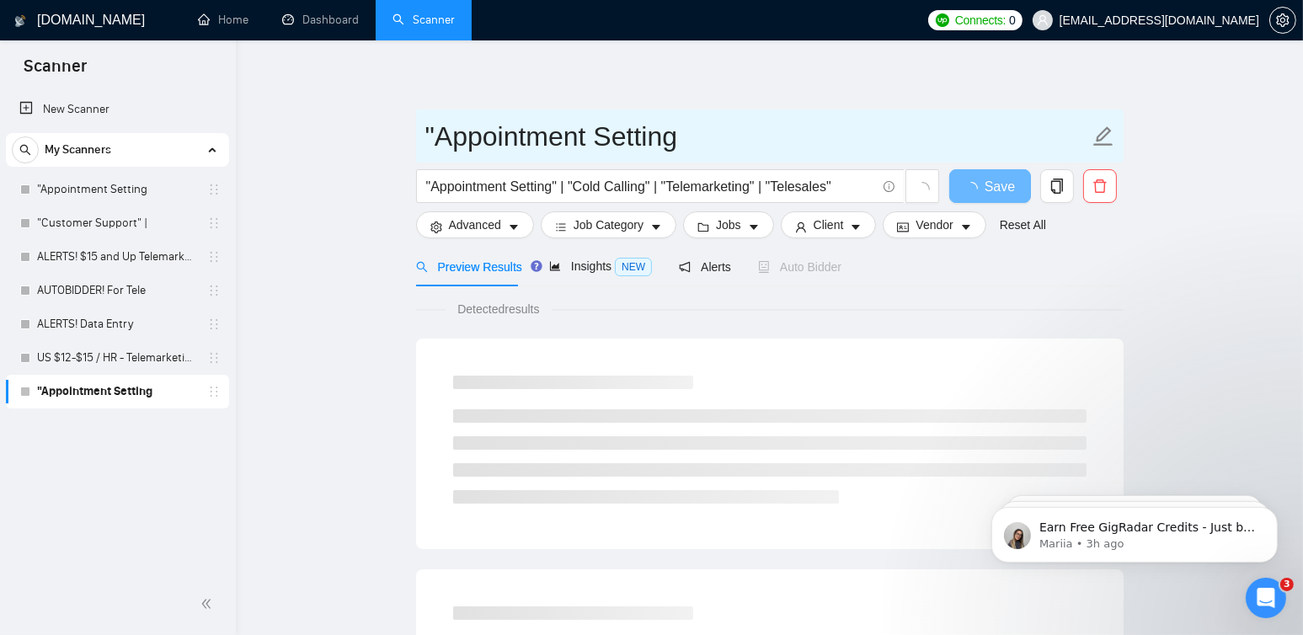
drag, startPoint x: 1098, startPoint y: 135, endPoint x: 1070, endPoint y: 141, distance: 29.2
click at [1098, 135] on icon "edit" at bounding box center [1102, 135] width 19 height 19
drag, startPoint x: 731, startPoint y: 132, endPoint x: 238, endPoint y: 142, distance: 492.9
paste input "US $10-$12 / HR - Telemarke"
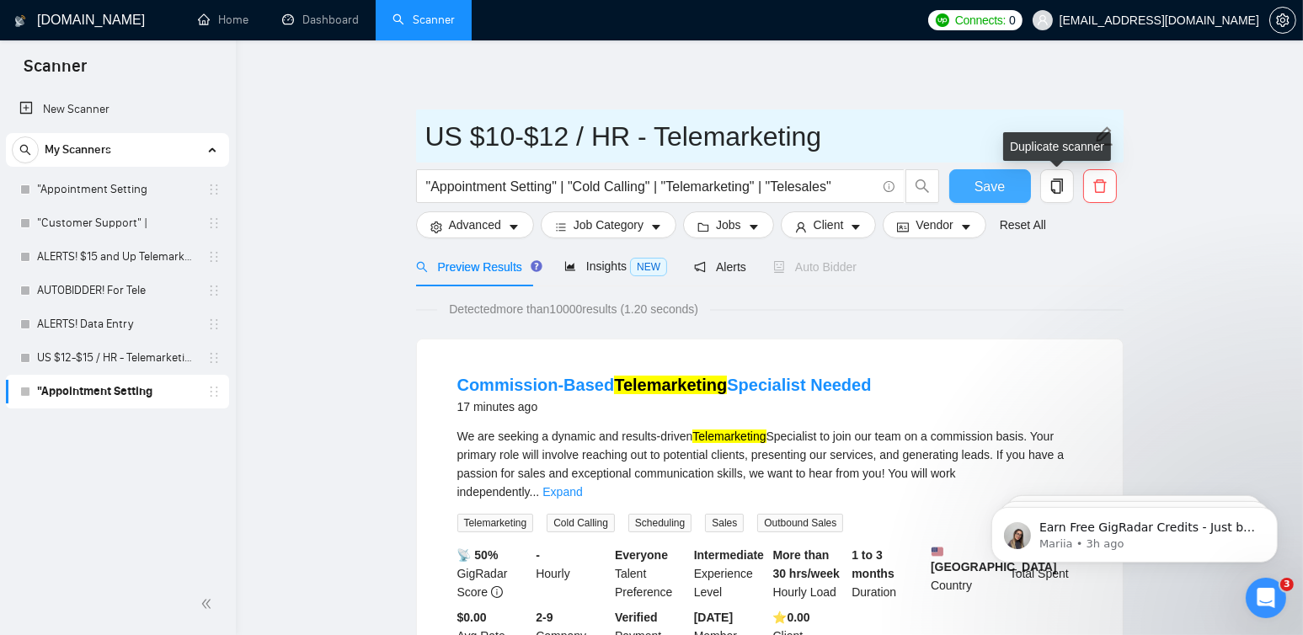
type input "US $10-$12 / HR - Telemarketing"
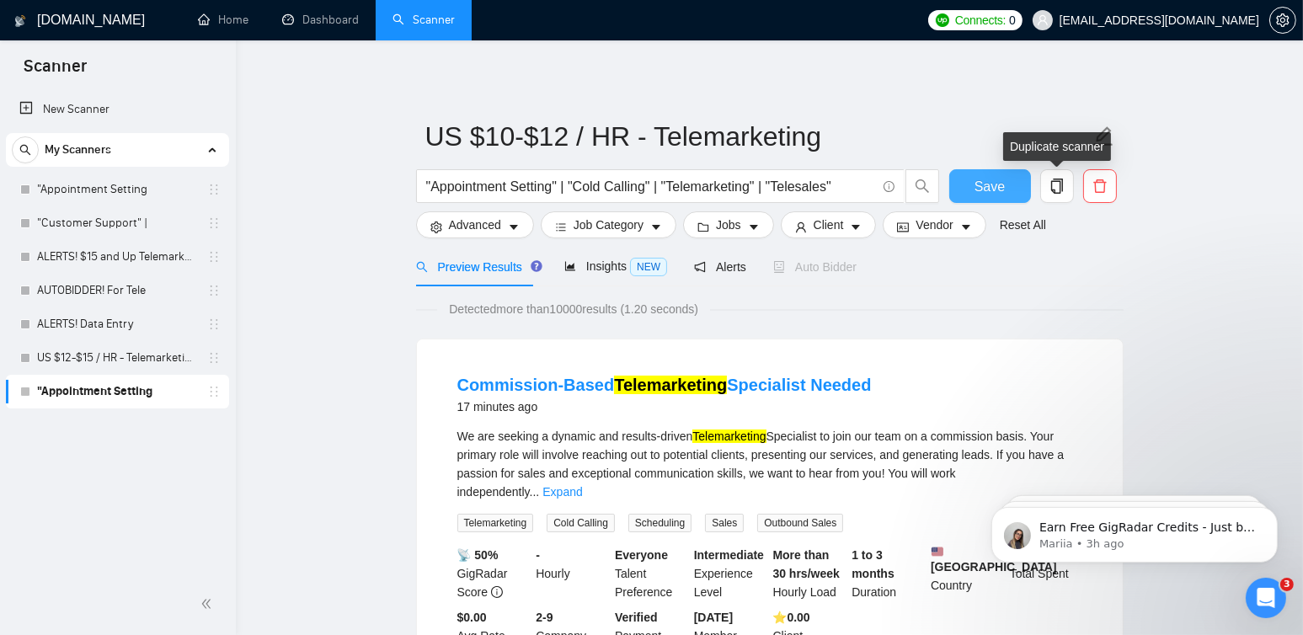
click at [985, 181] on span "Save" at bounding box center [990, 186] width 30 height 21
click at [985, 190] on span "Save" at bounding box center [990, 186] width 30 height 21
